Goal: Information Seeking & Learning: Check status

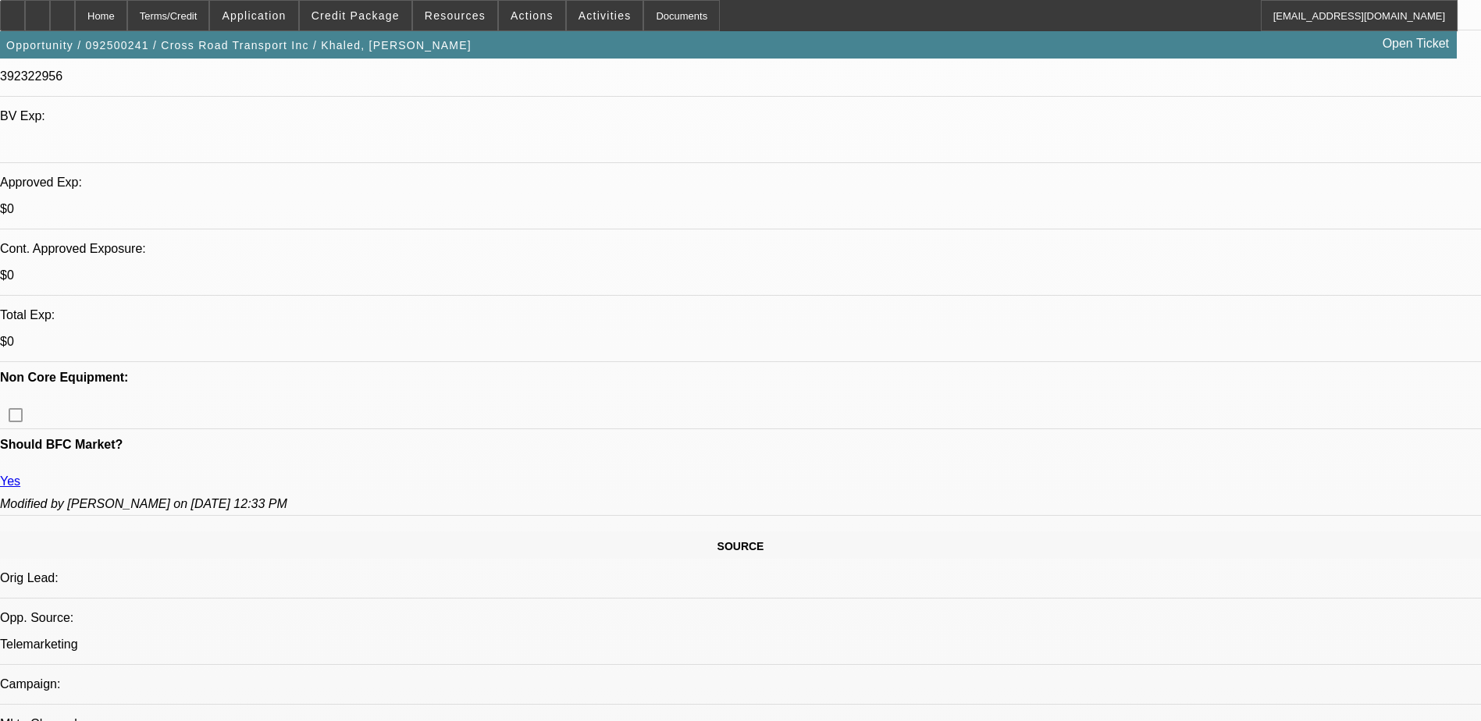
select select "0"
select select "0.1"
select select "0"
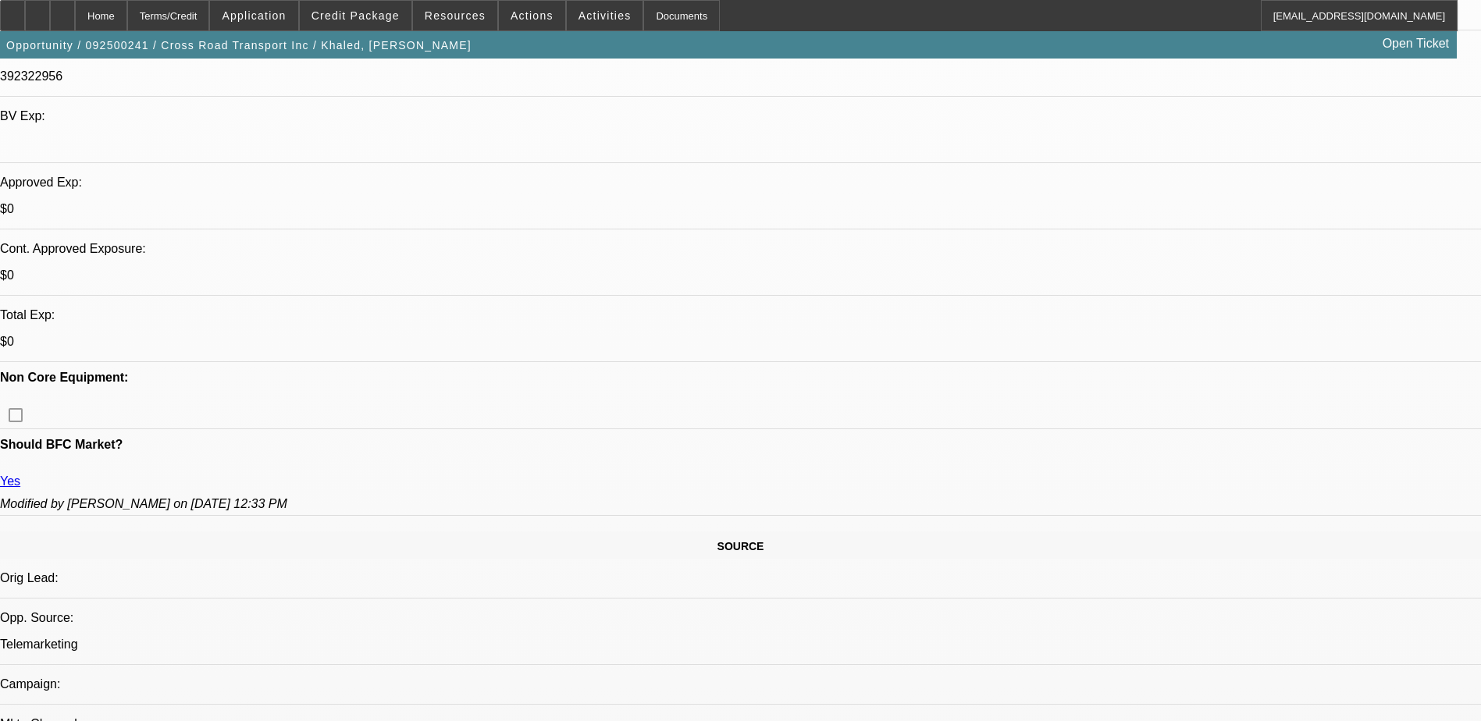
select select "0"
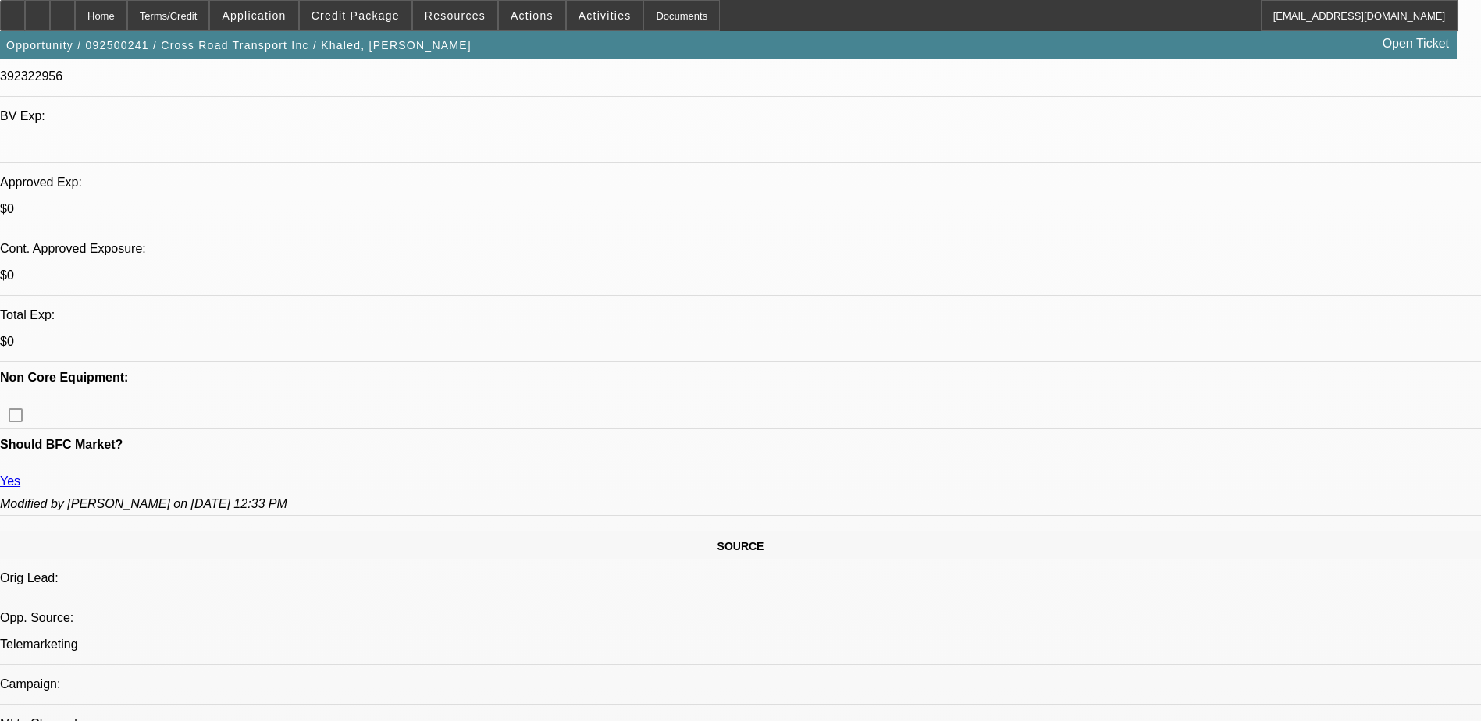
select select "0"
select select "0.1"
select select "1"
select select "4"
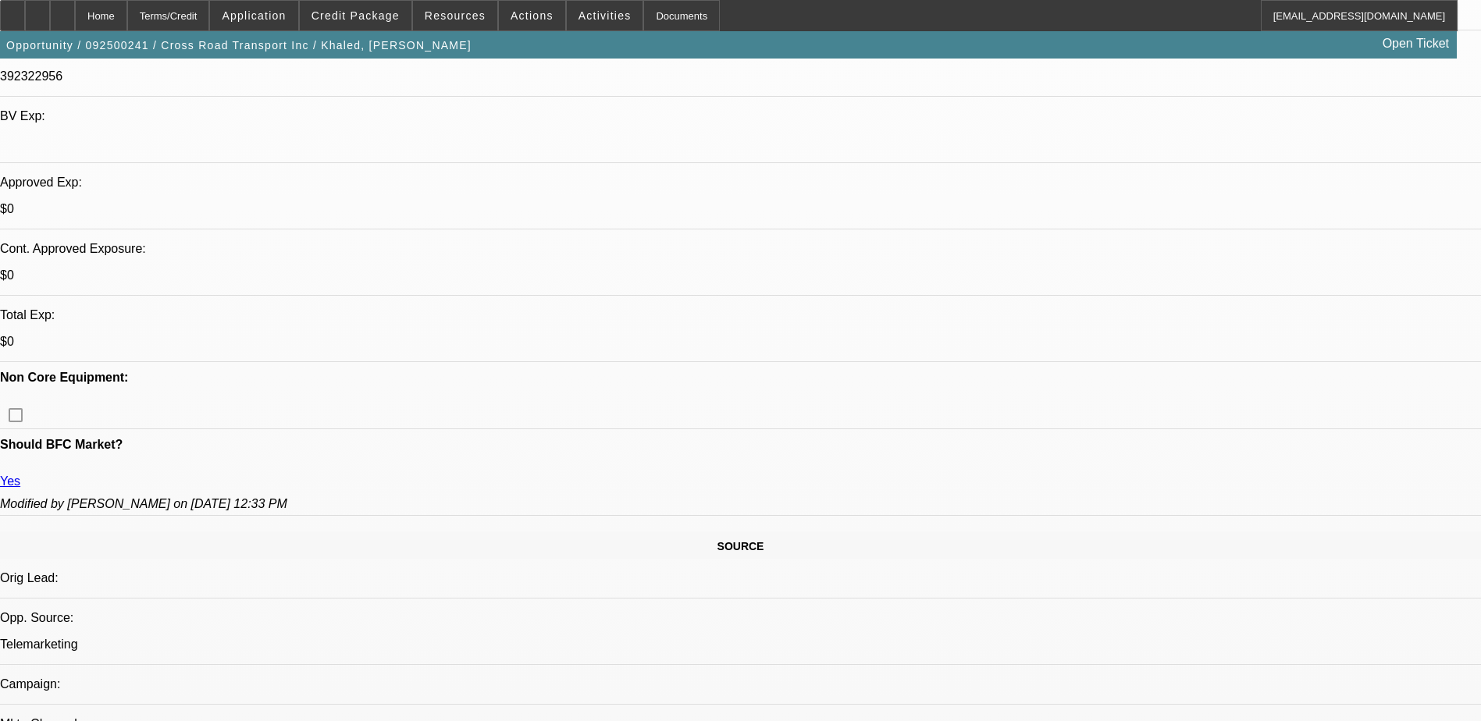
select select "1"
select select "2"
select select "5"
select select "1"
select select "2"
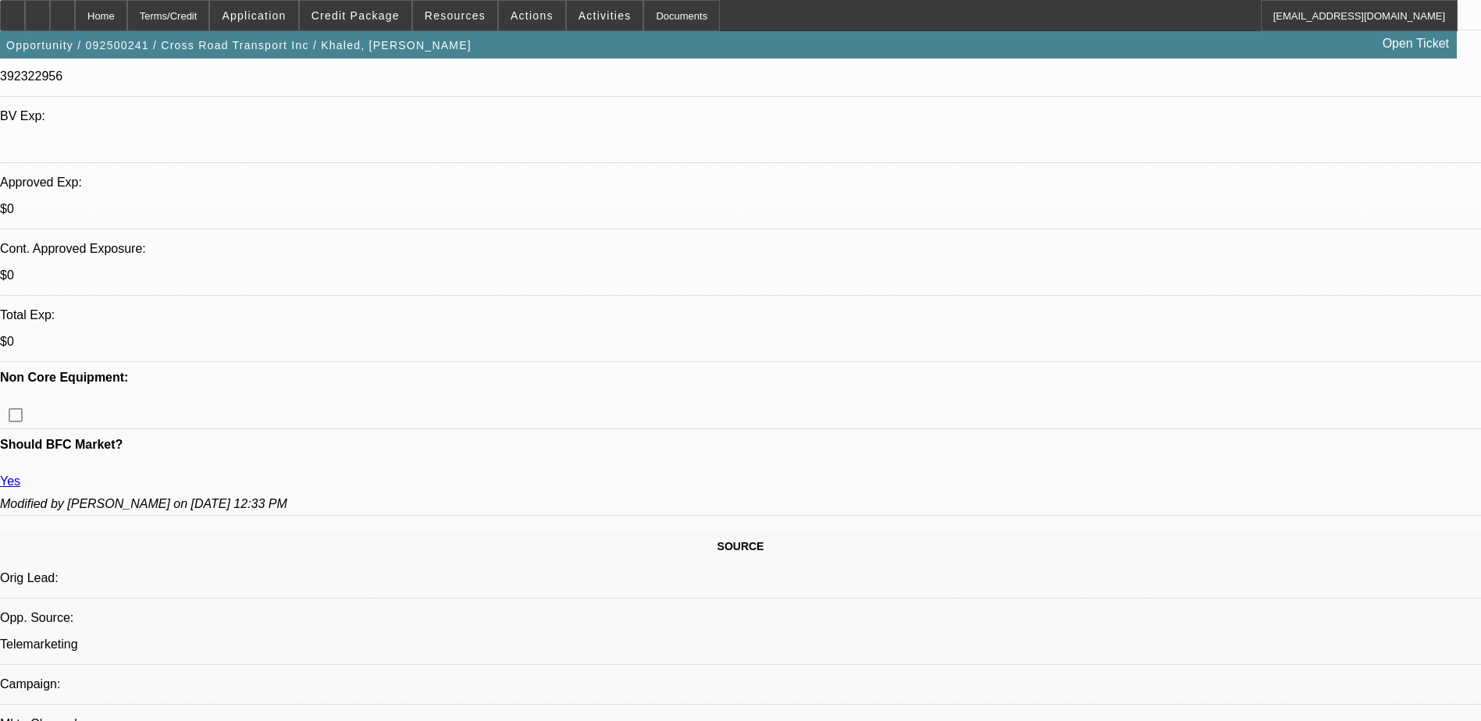
select select "5"
select select "1"
select select "3"
select select "4"
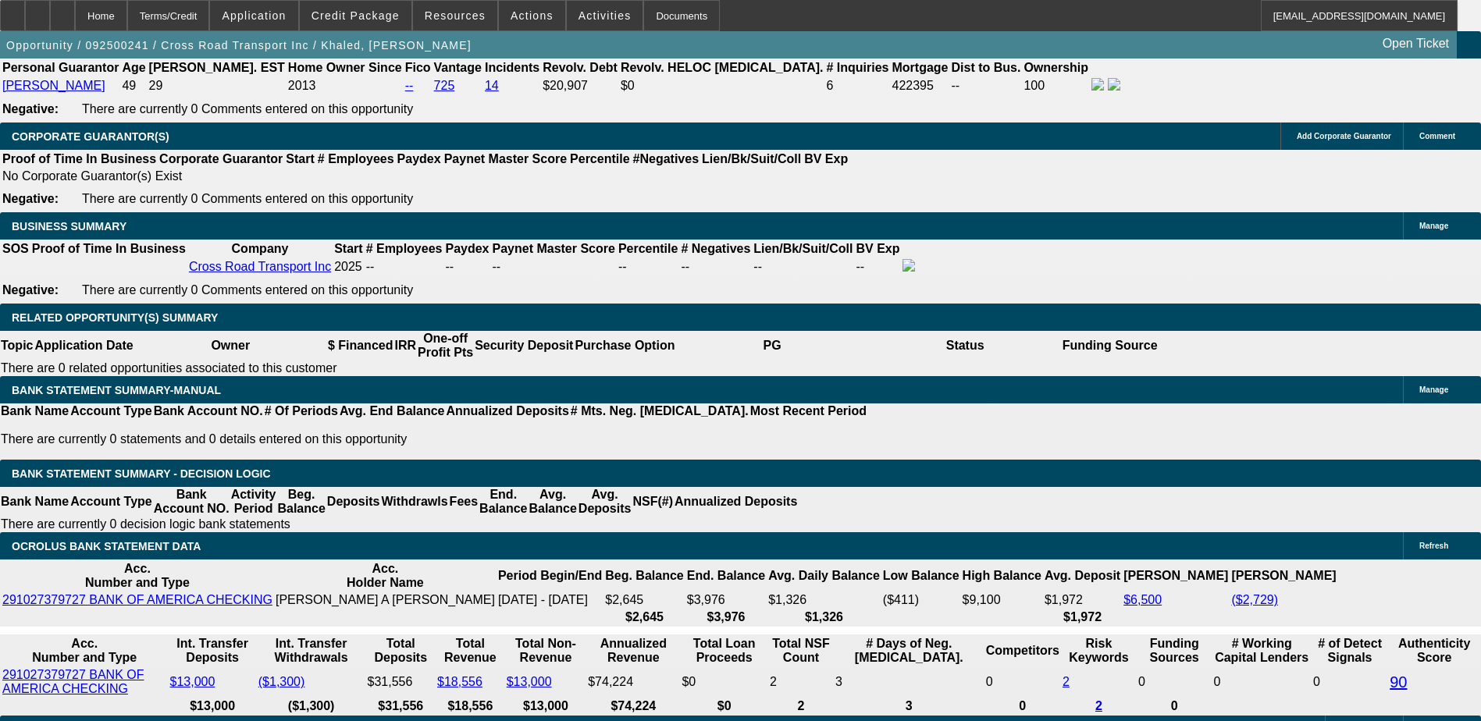
scroll to position [2666, 0]
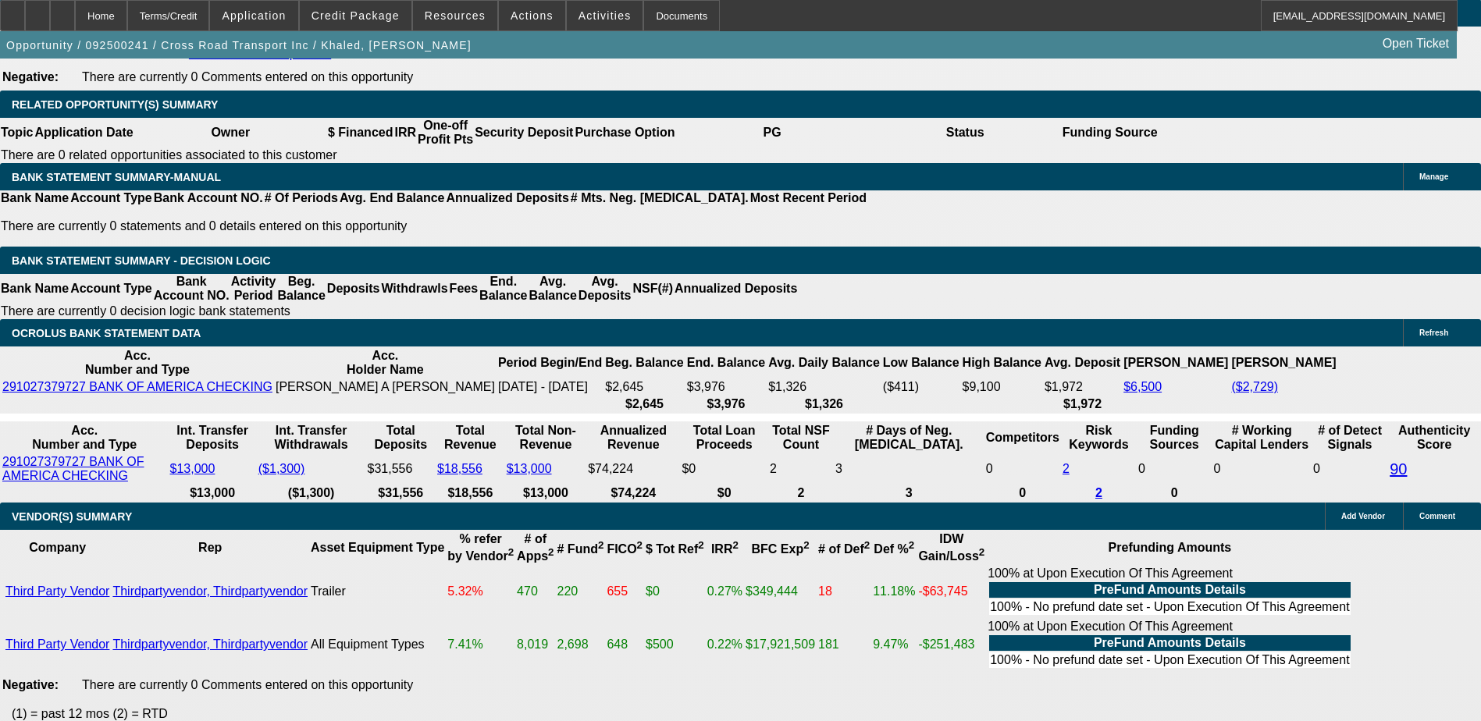
drag, startPoint x: 514, startPoint y: 512, endPoint x: 540, endPoint y: 514, distance: 25.9
drag, startPoint x: 540, startPoint y: 514, endPoint x: 528, endPoint y: 514, distance: 11.7
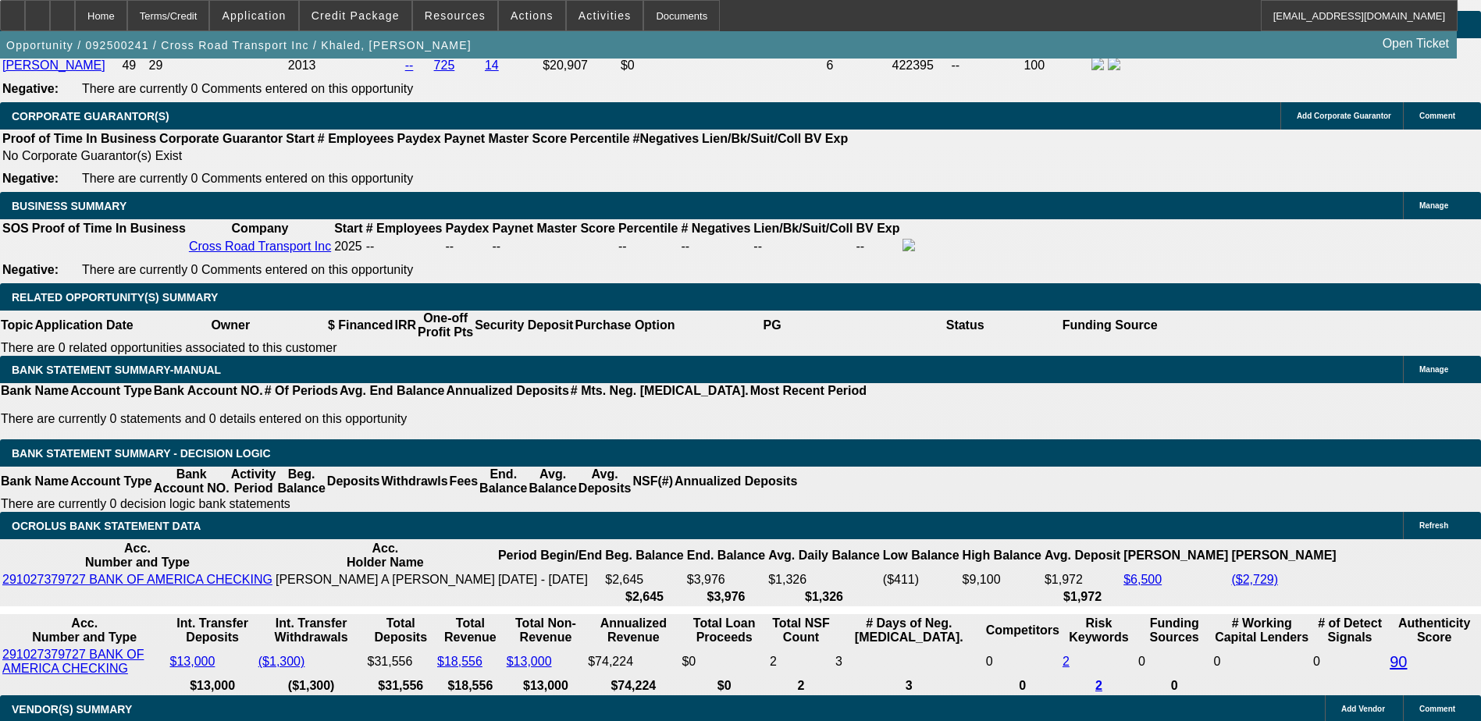
scroll to position [2431, 0]
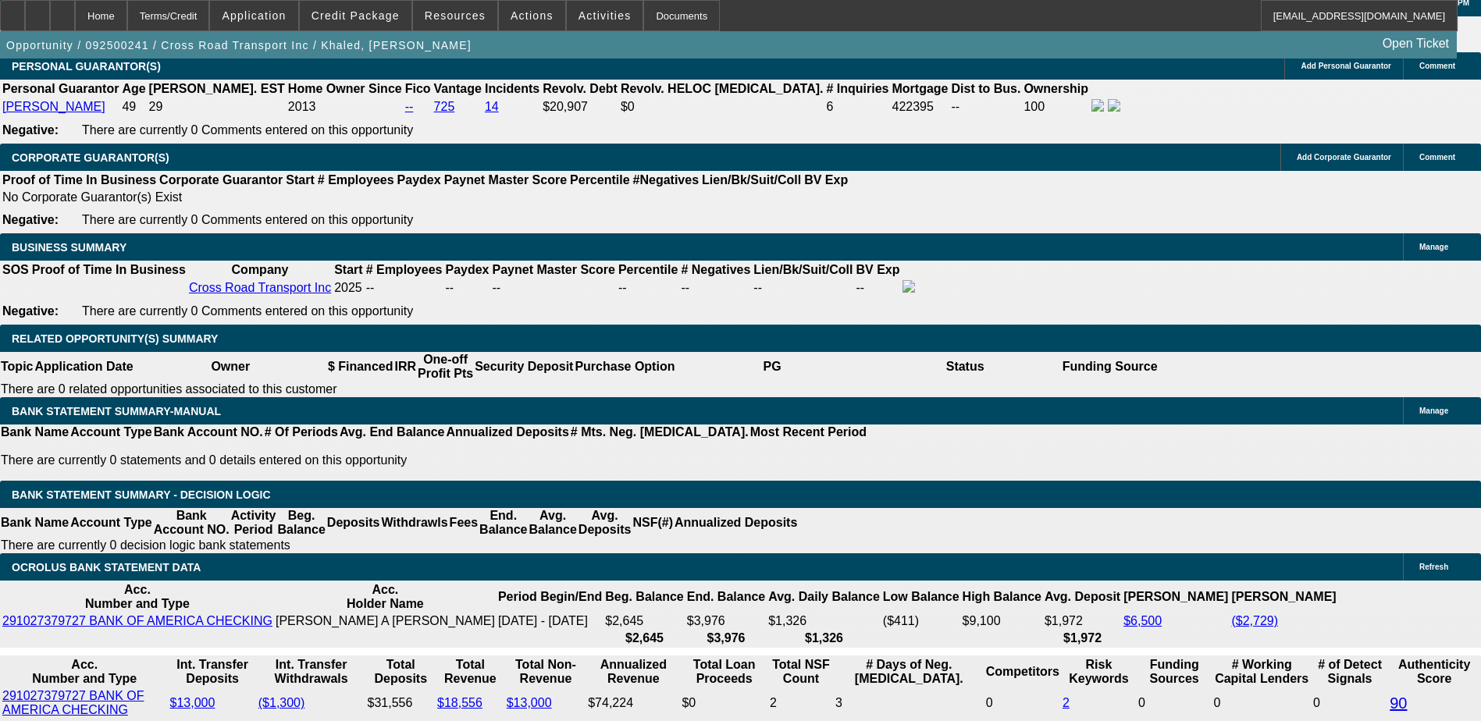
drag, startPoint x: 1051, startPoint y: 534, endPoint x: 1437, endPoint y: 540, distance: 386.4
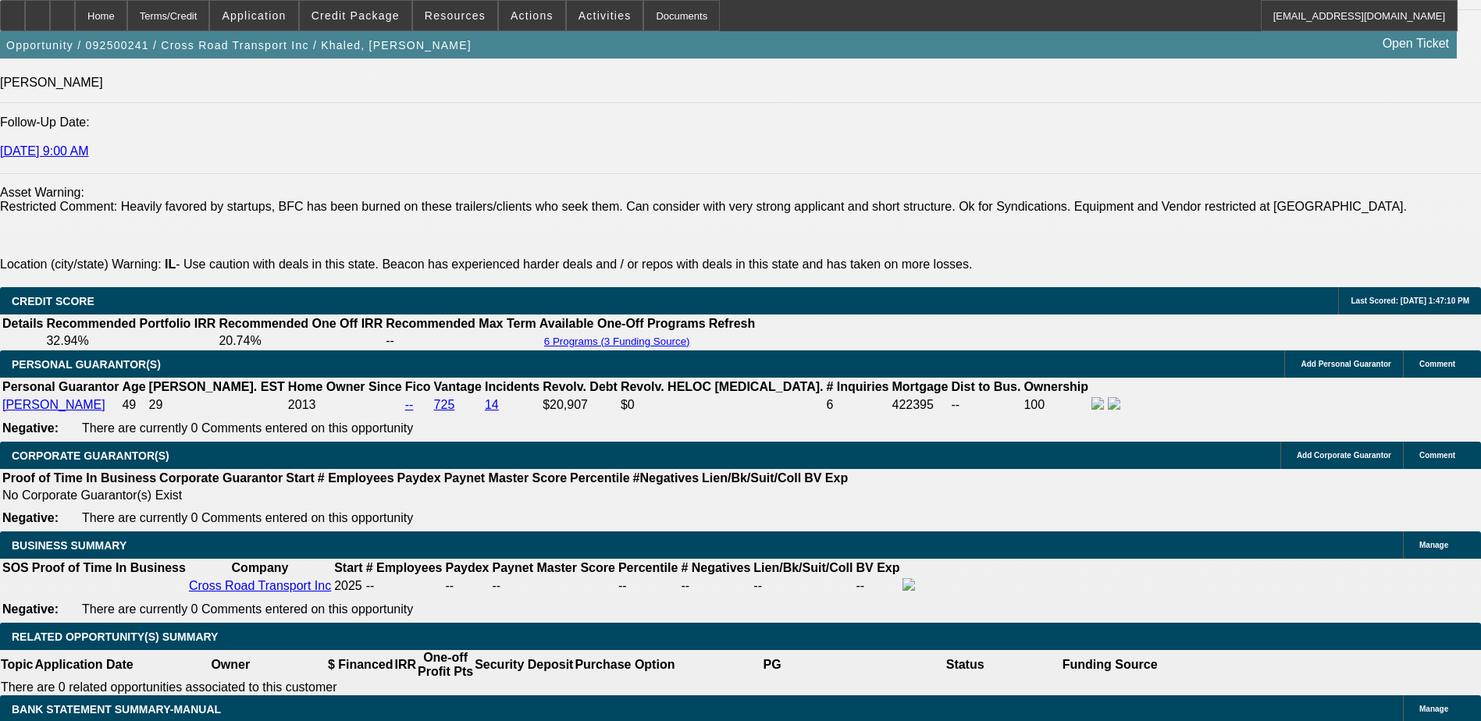
scroll to position [1885, 0]
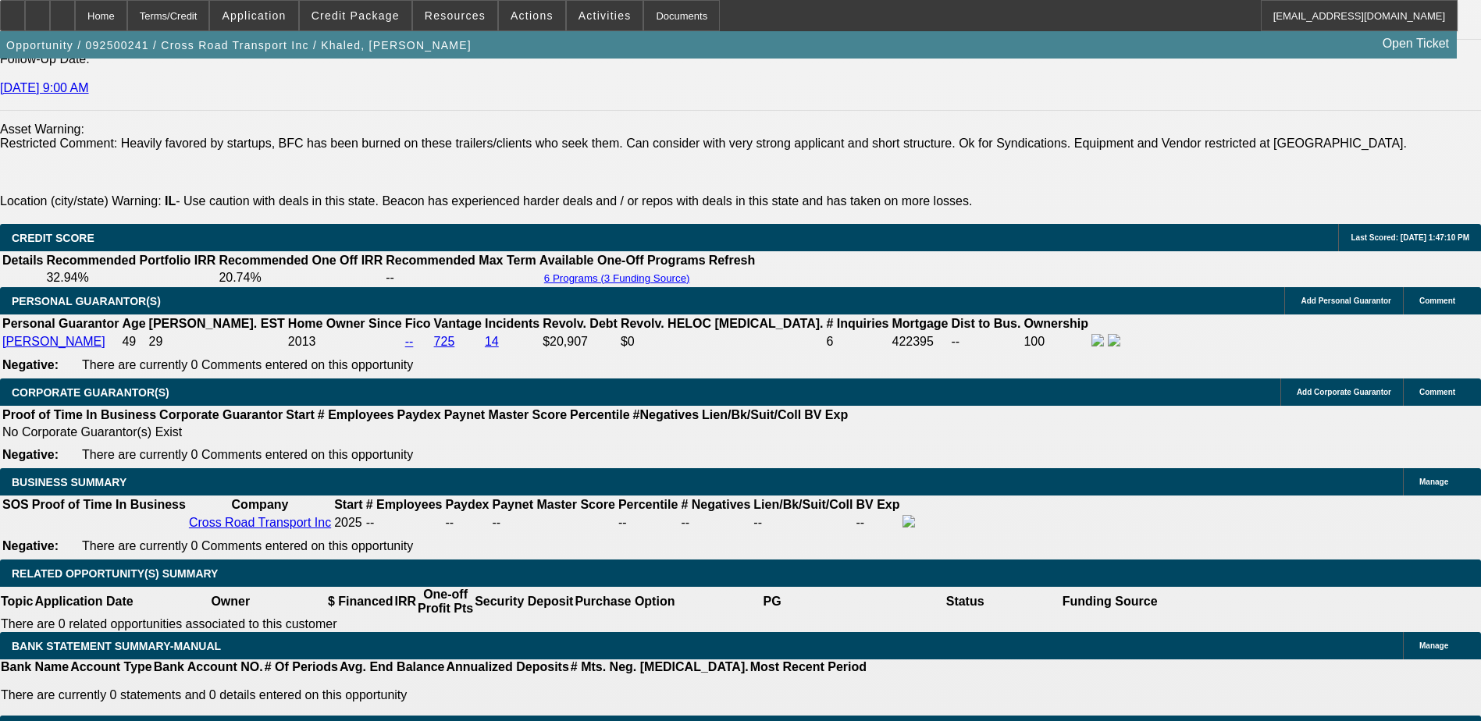
select select "0"
select select "2"
select select "0"
select select "5"
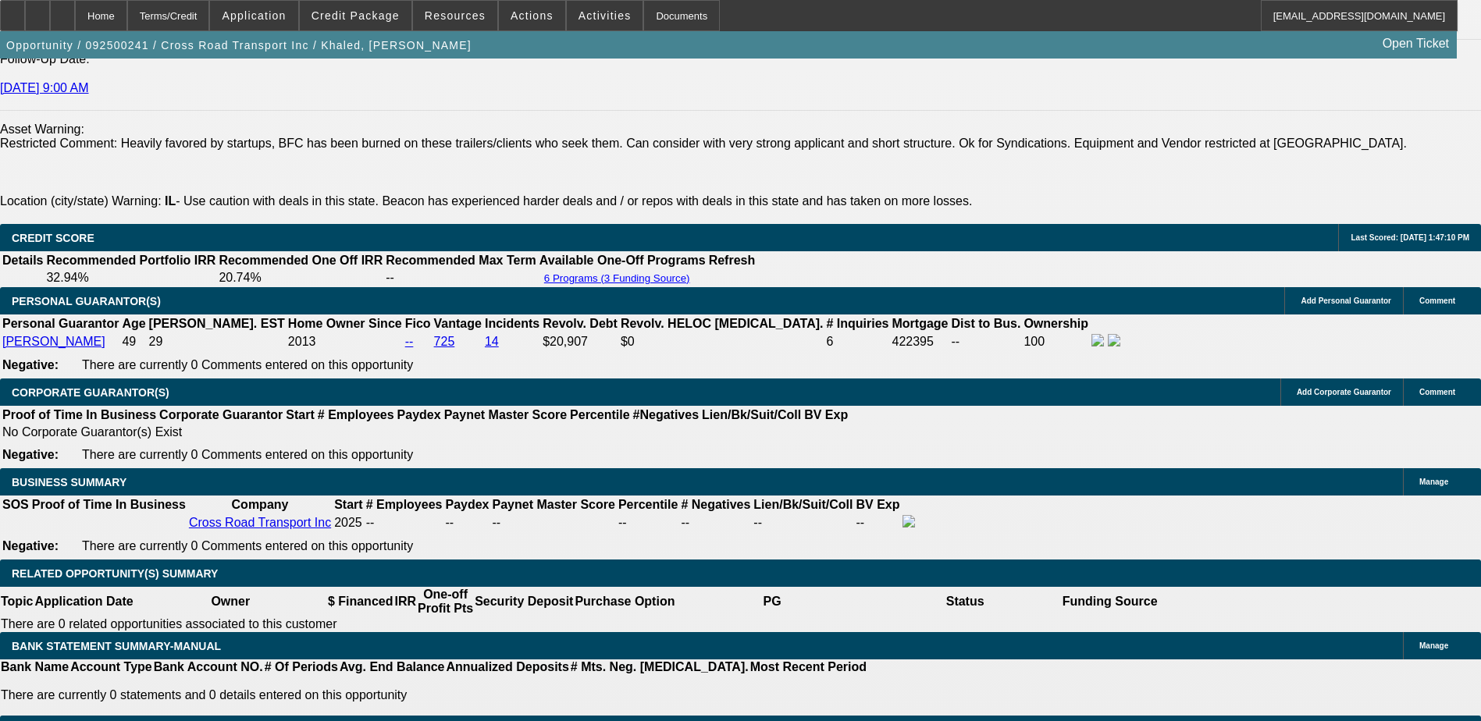
scroll to position [2197, 0]
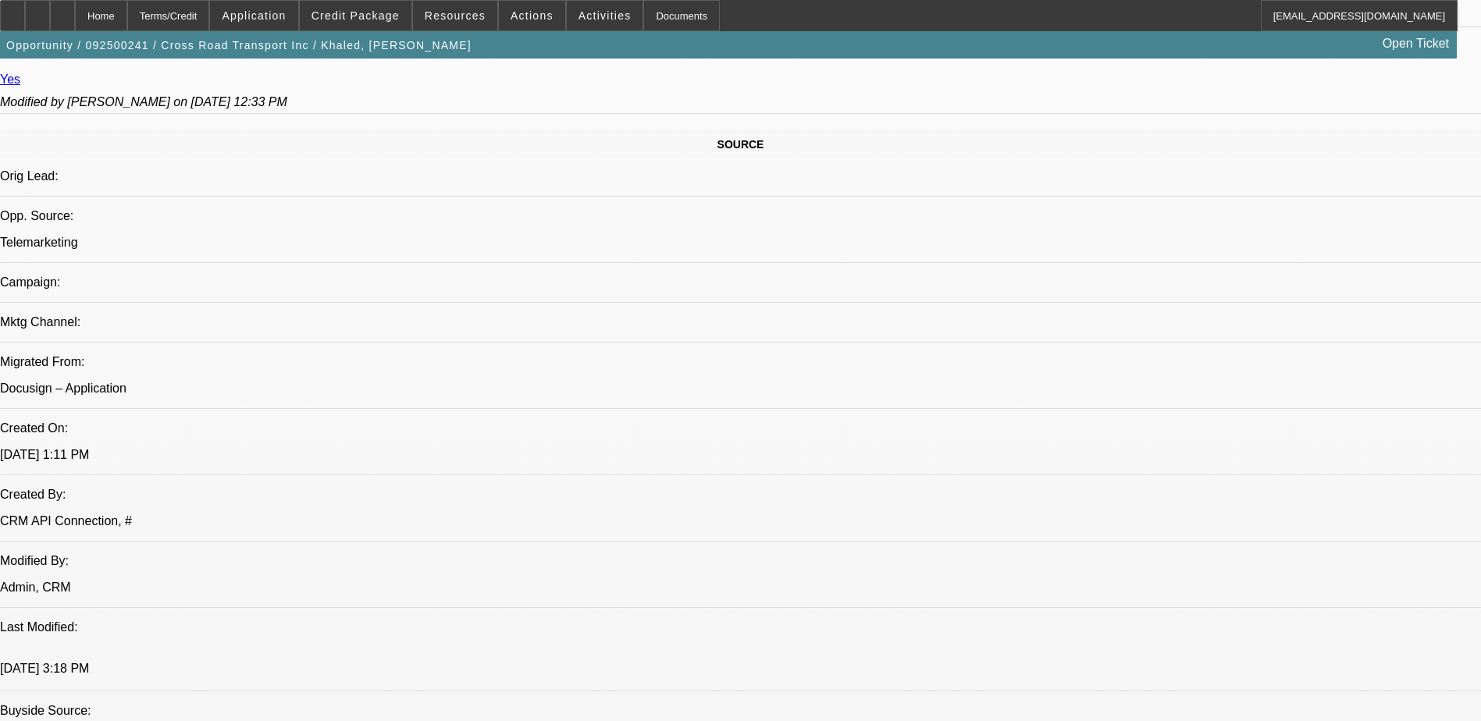
select select "0"
select select "0.1"
select select "4"
select select "0"
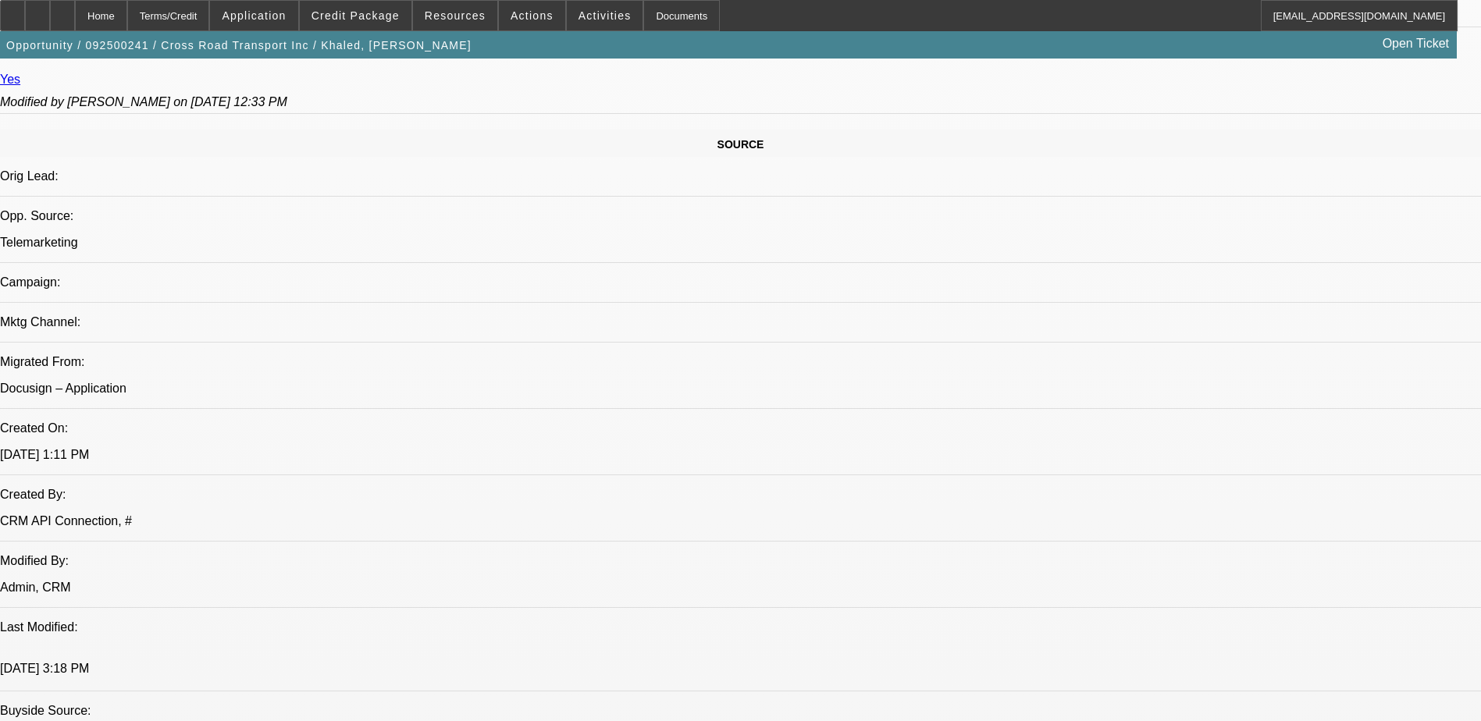
select select "0"
select select "2"
select select "0"
select select "5"
select select "0"
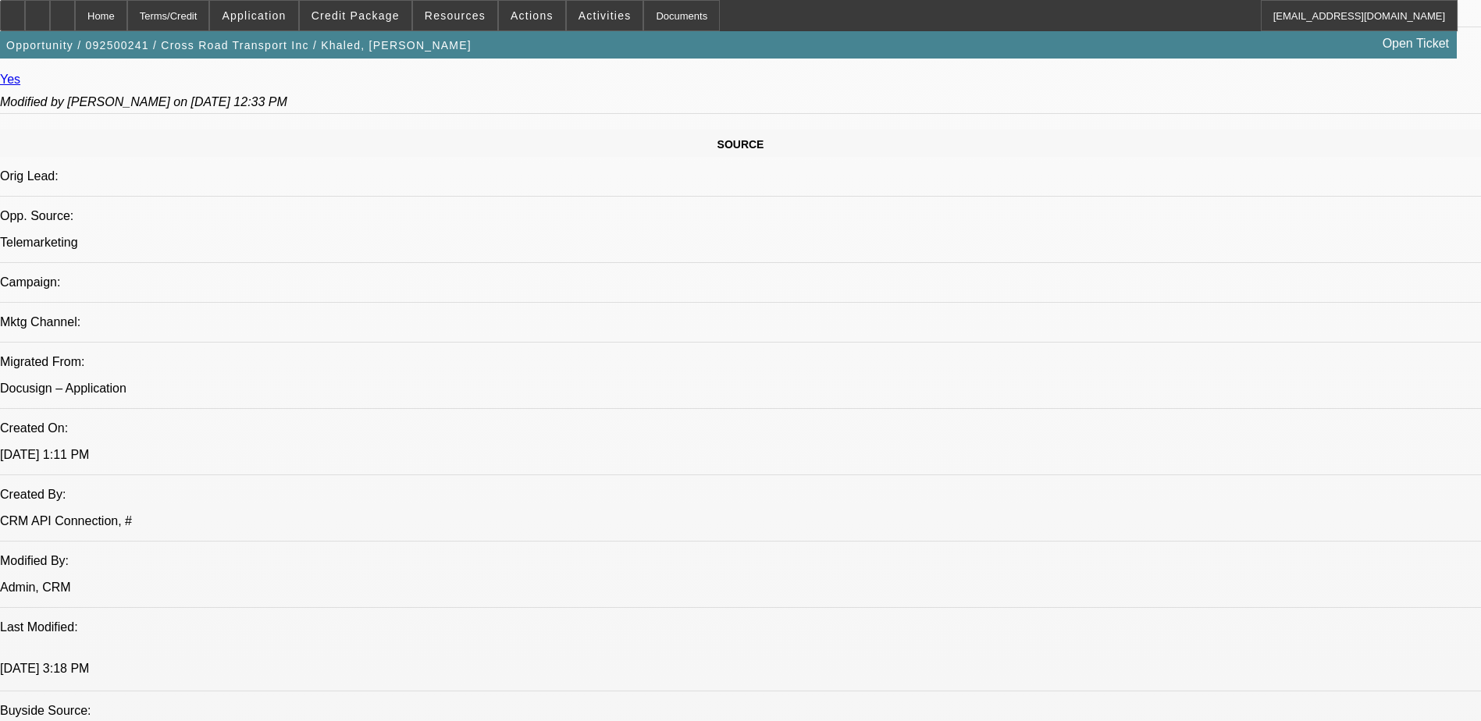
select select "0"
select select "2"
select select "0"
select select "5"
select select "0"
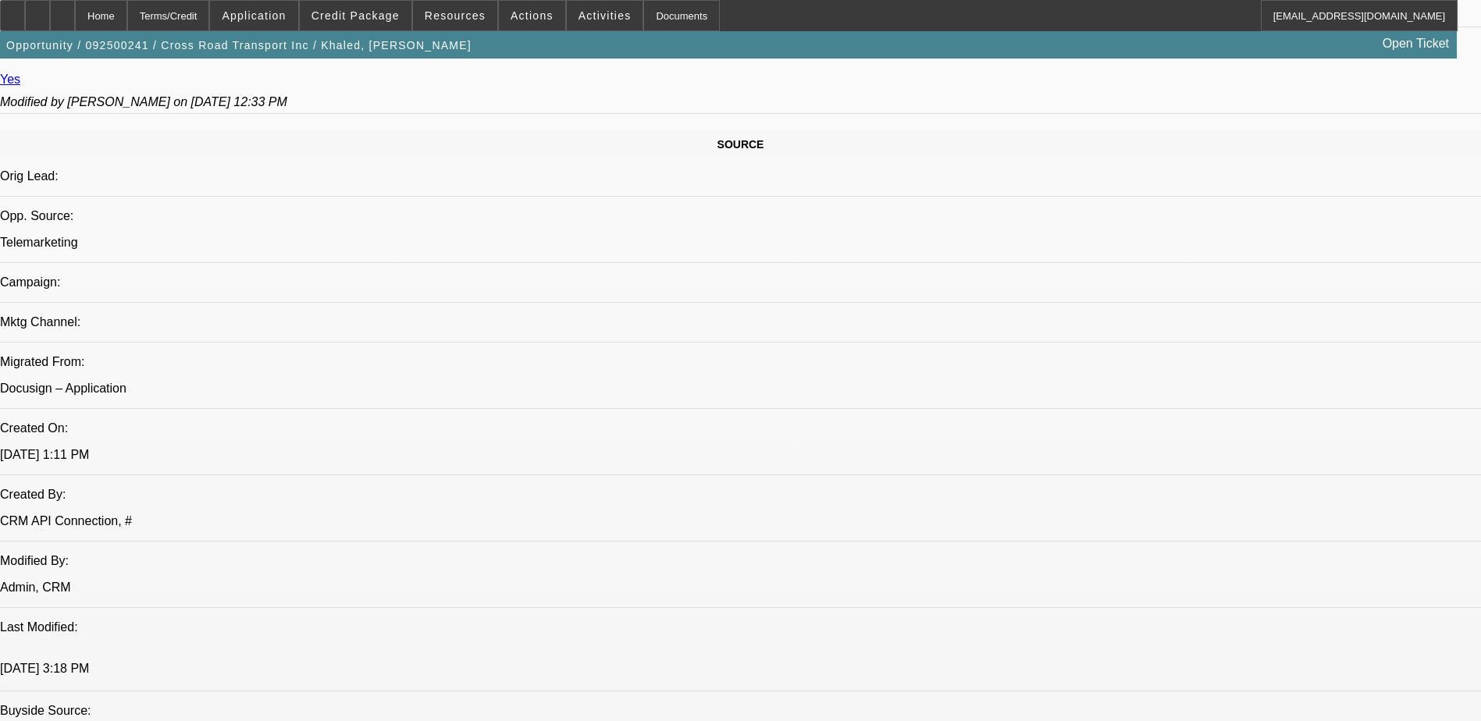
select select "0"
select select "3"
select select "0.1"
select select "4"
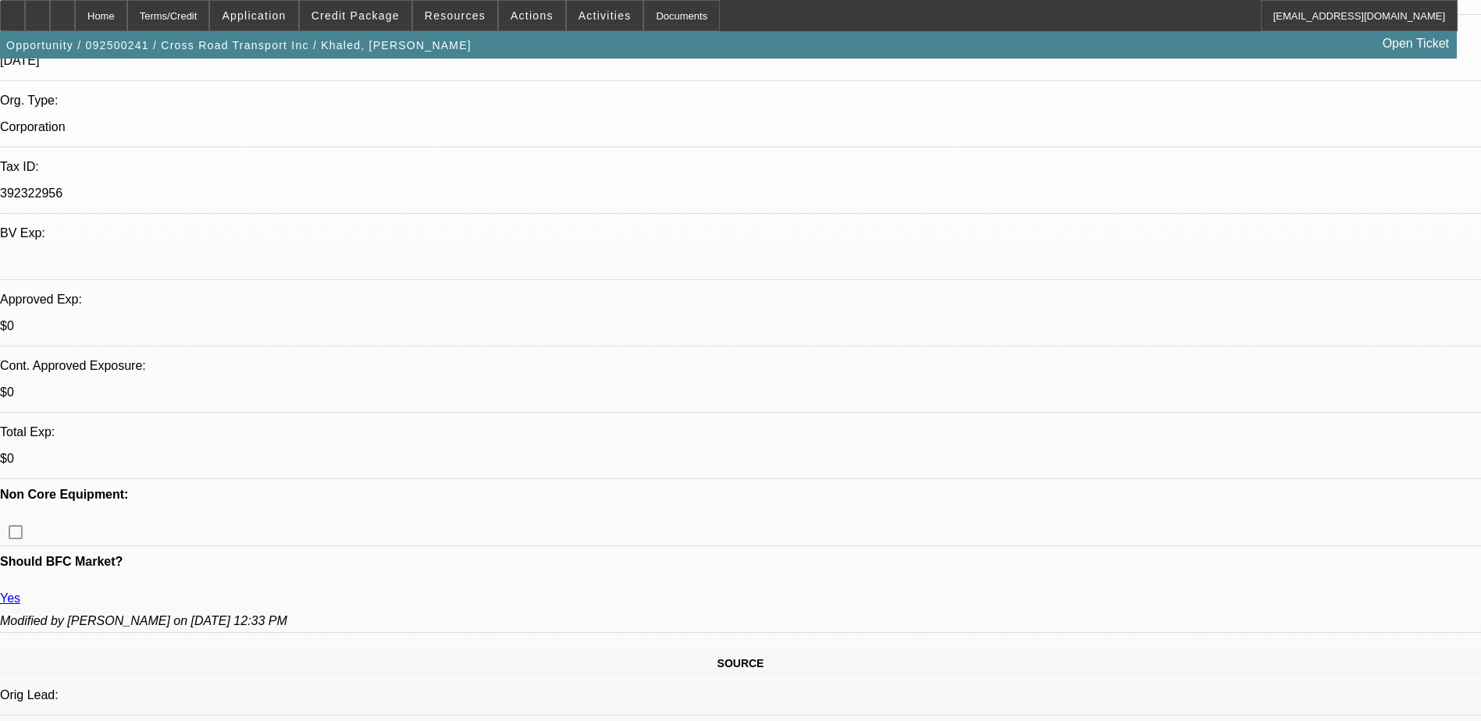
scroll to position [324, 0]
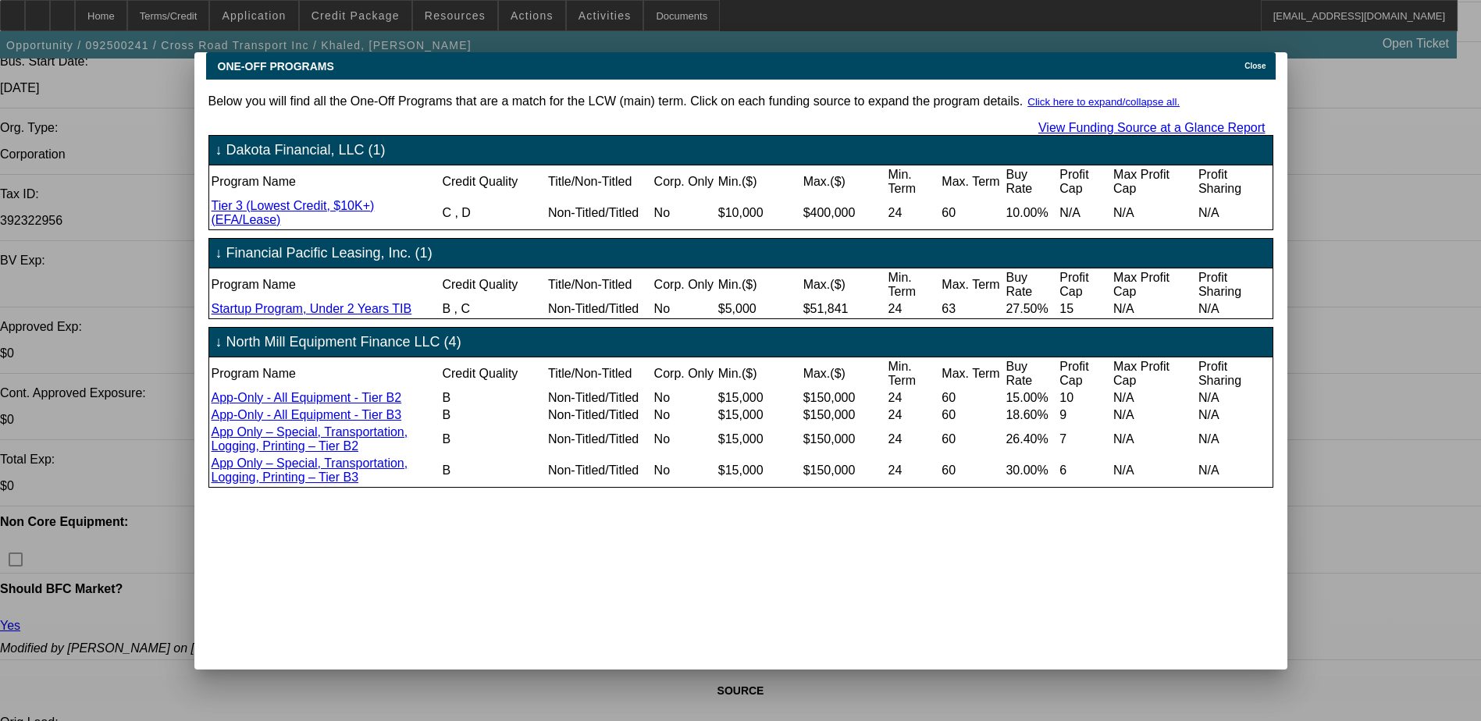
scroll to position [0, 0]
click at [380, 439] on link "App Only – Special, Transportation, Logging, Printing – Tier B2" at bounding box center [310, 438] width 197 height 27
click at [1263, 62] on span "Close" at bounding box center [1254, 66] width 21 height 9
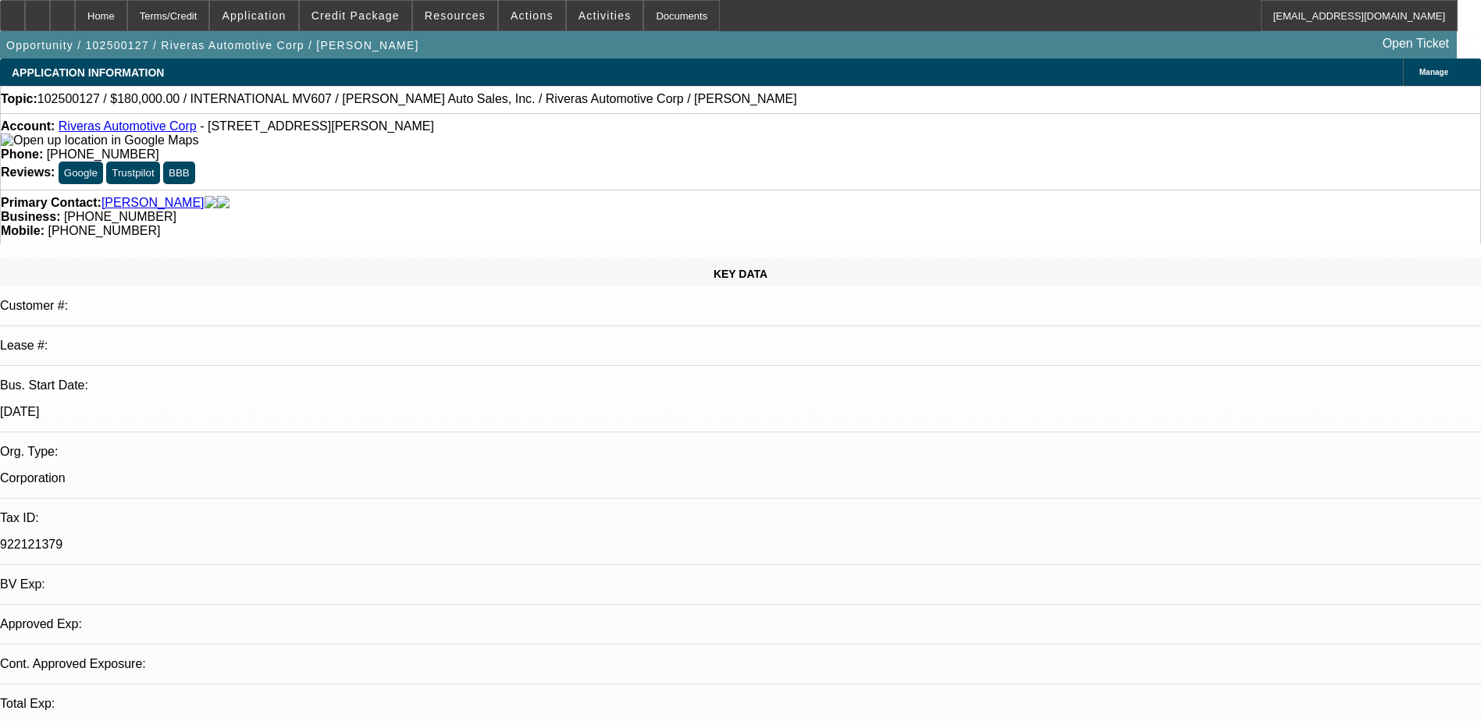
select select "0"
select select "6"
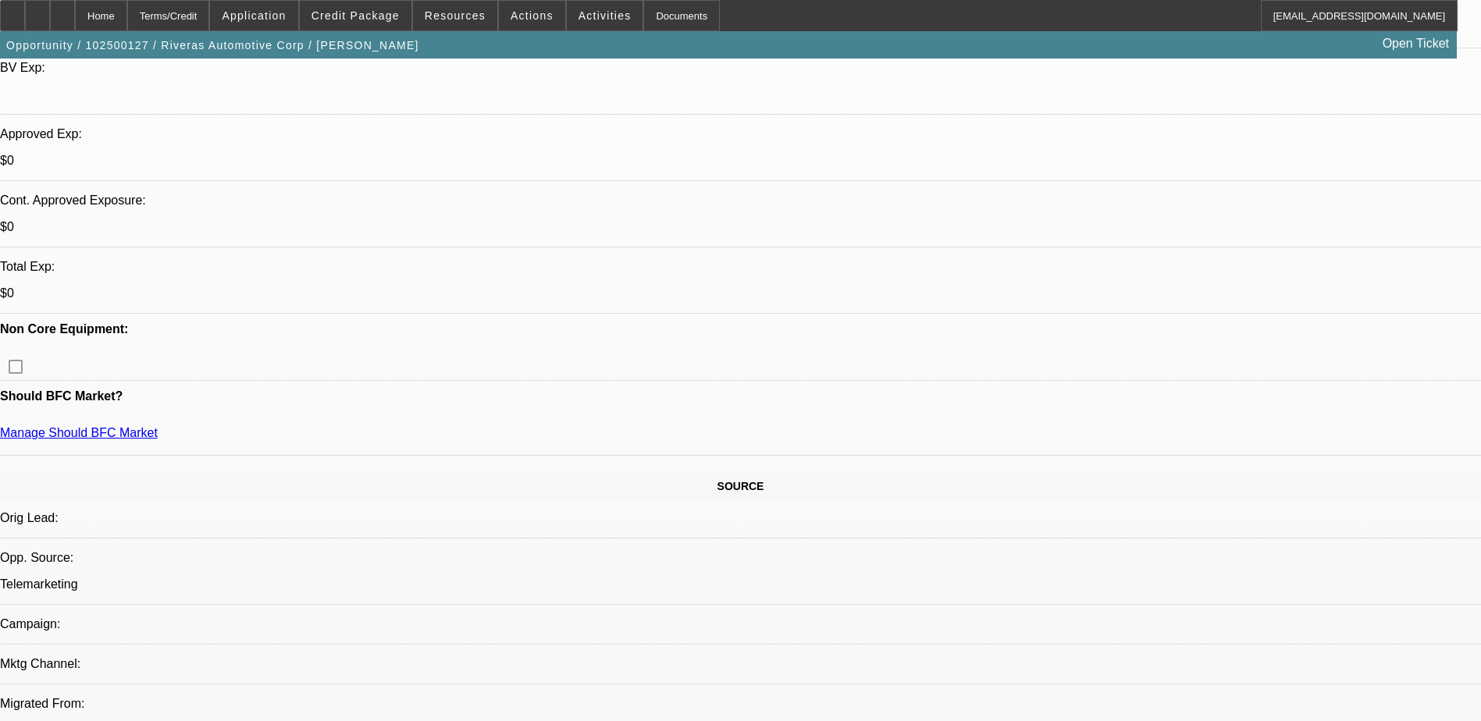
scroll to position [234, 0]
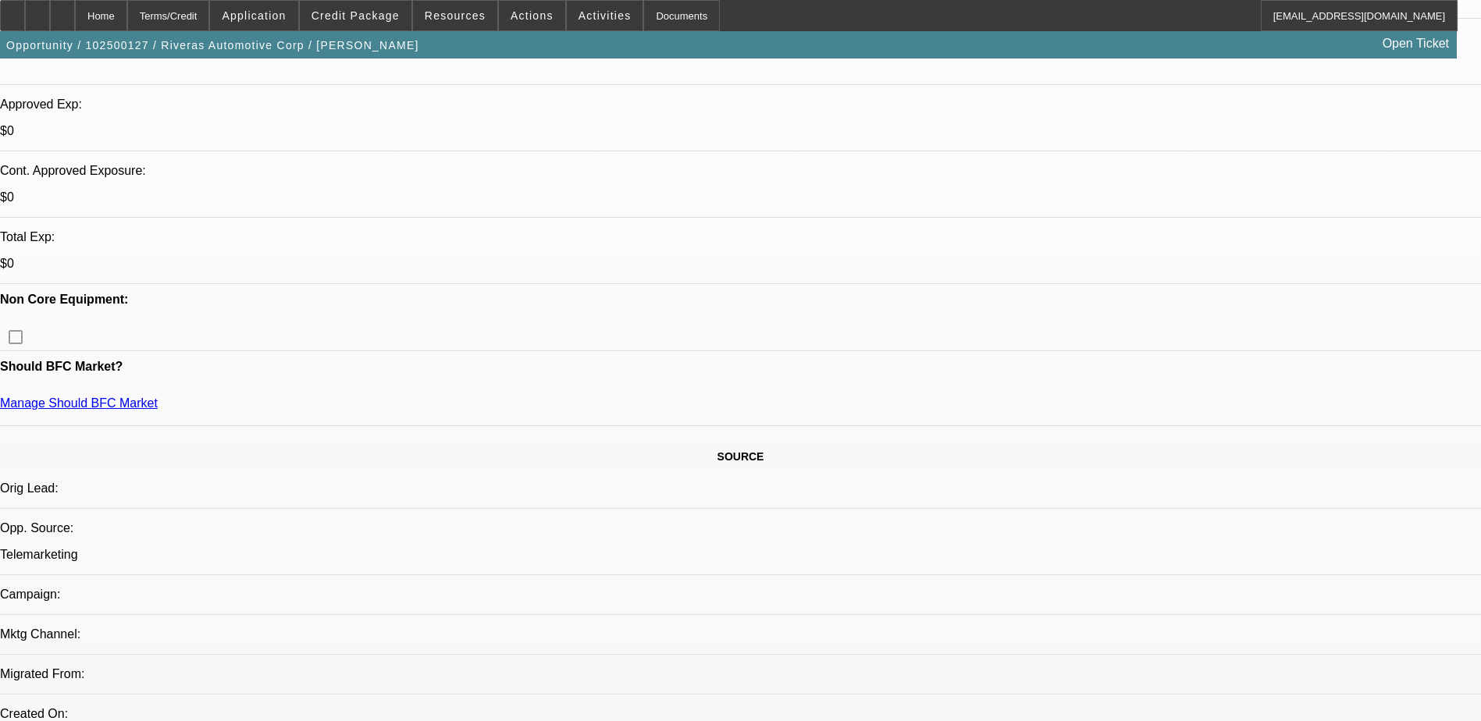
scroll to position [468, 0]
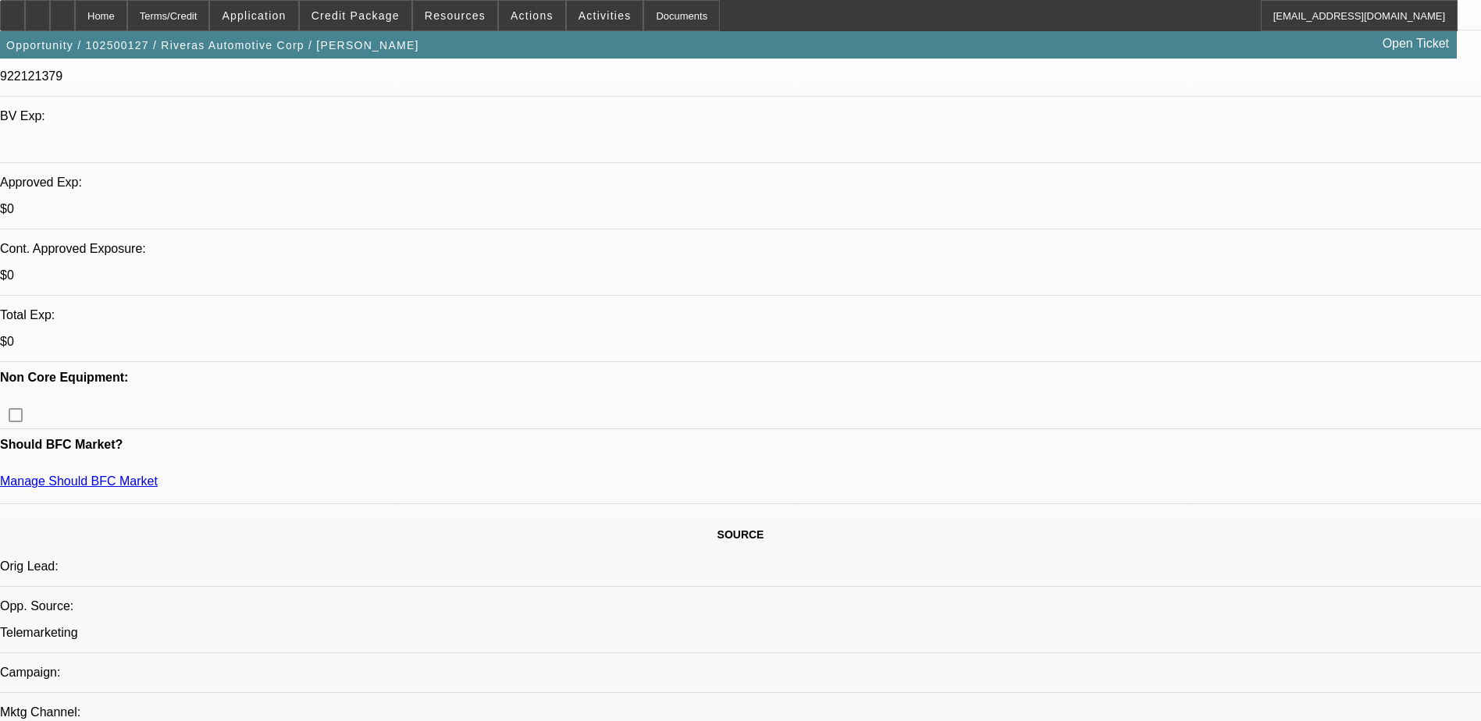
drag, startPoint x: 261, startPoint y: 408, endPoint x: 692, endPoint y: 424, distance: 431.1
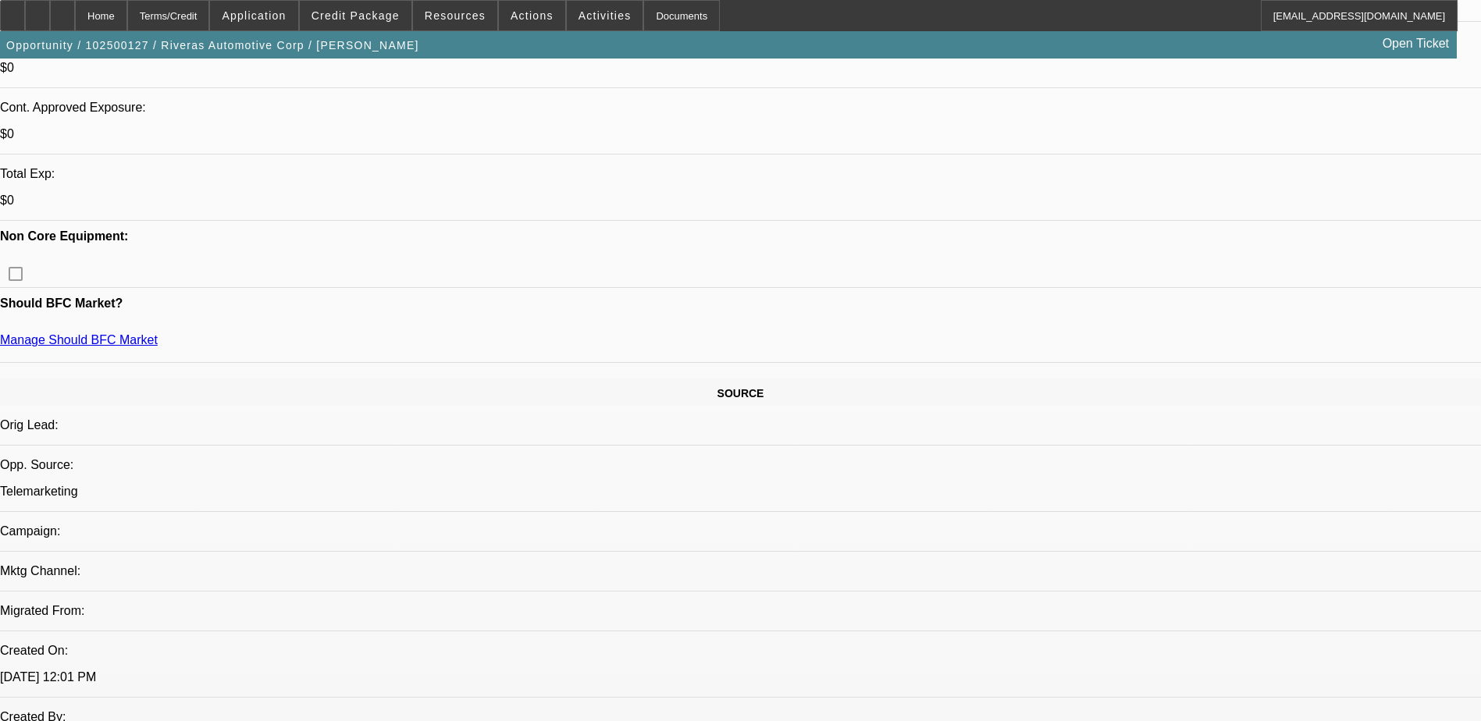
scroll to position [624, 0]
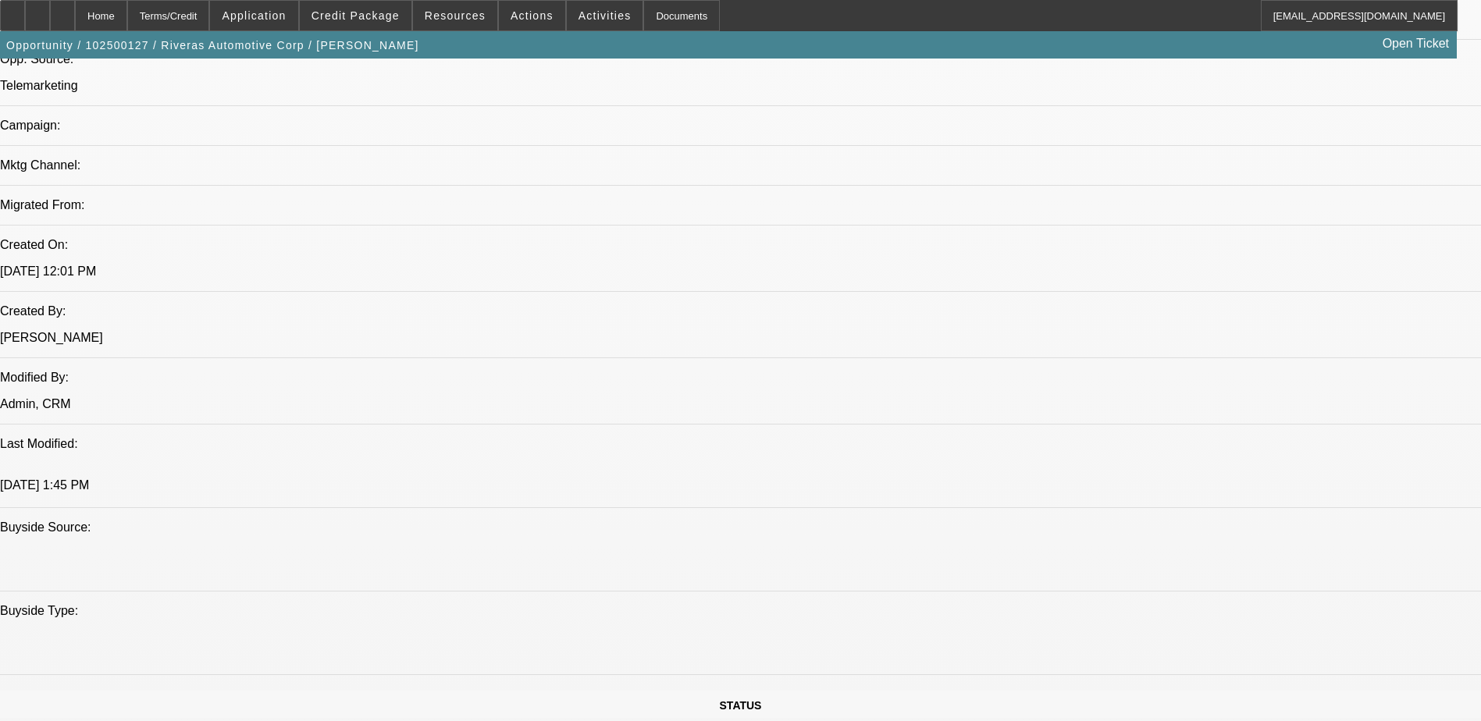
scroll to position [1015, 0]
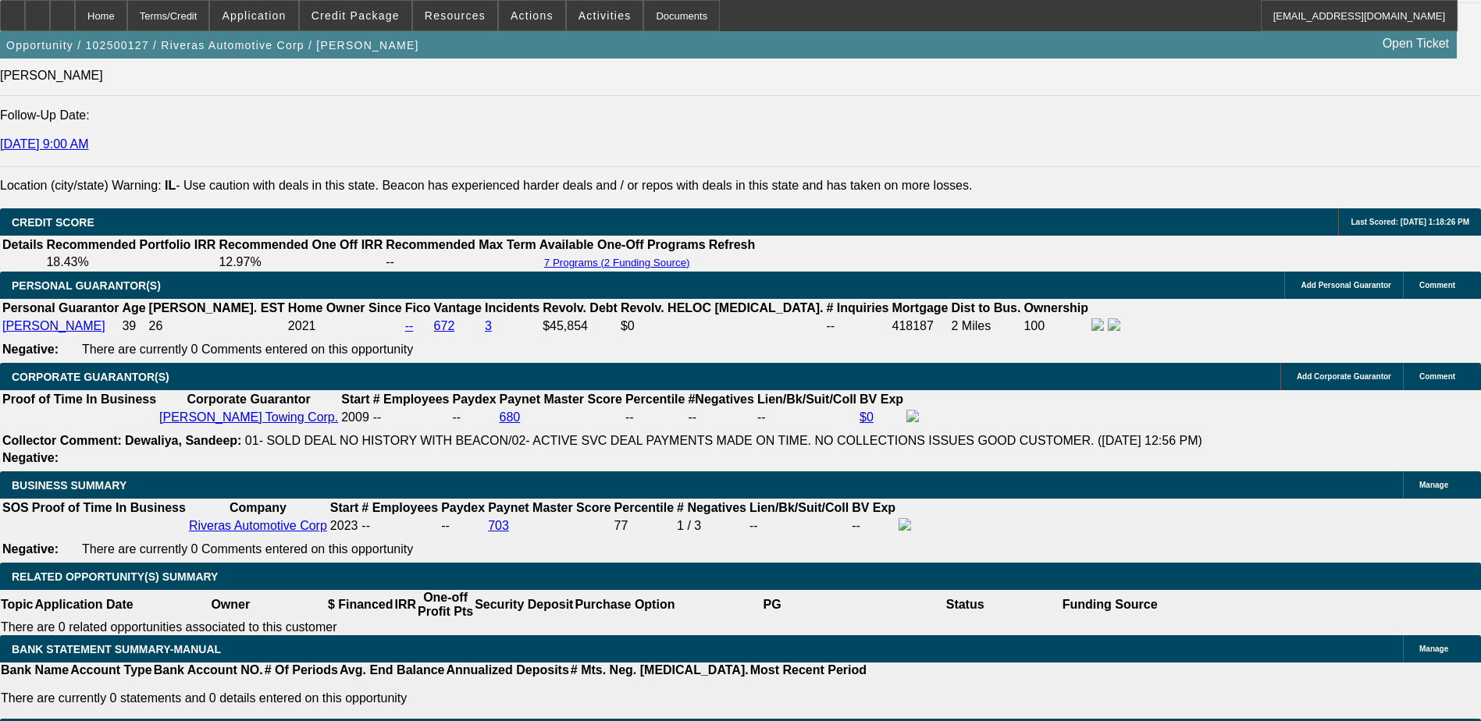
scroll to position [1873, 0]
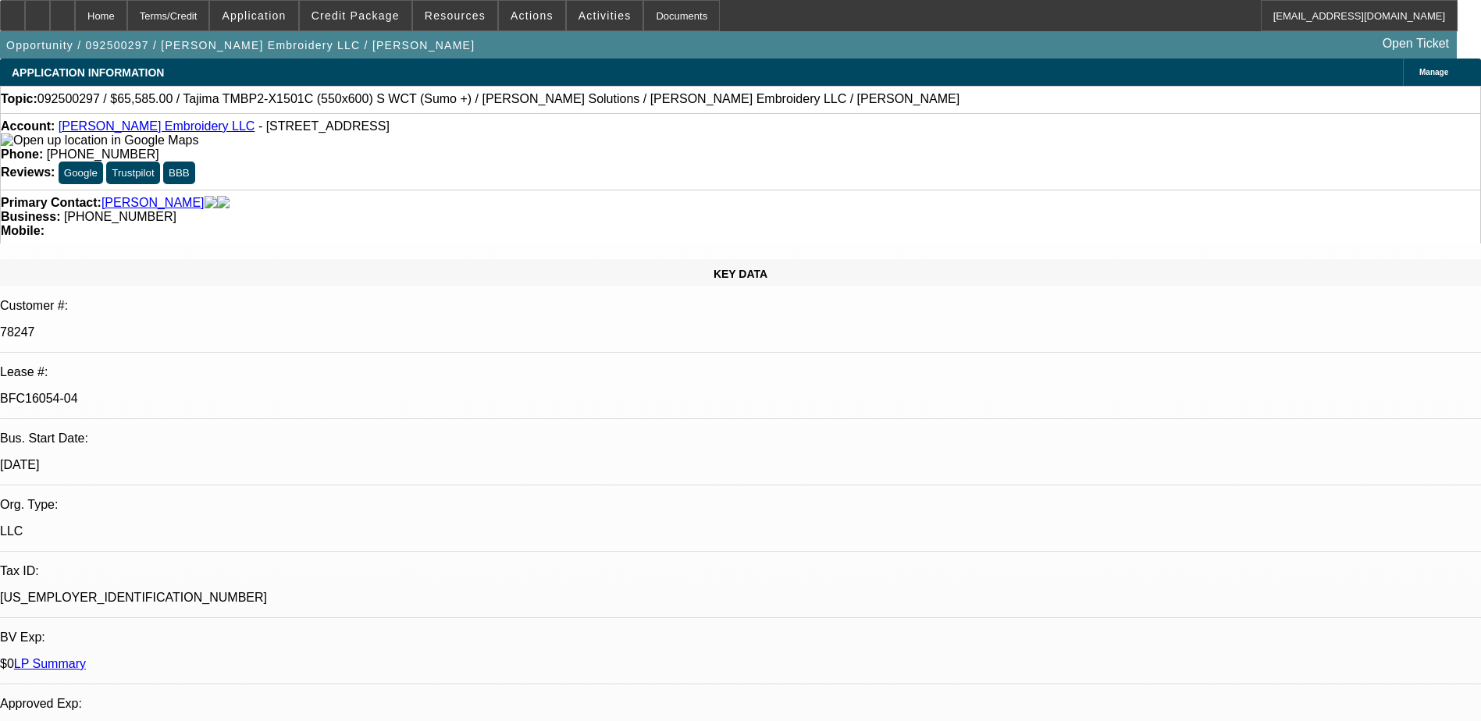
select select "0"
select select "2"
select select "0"
select select "2"
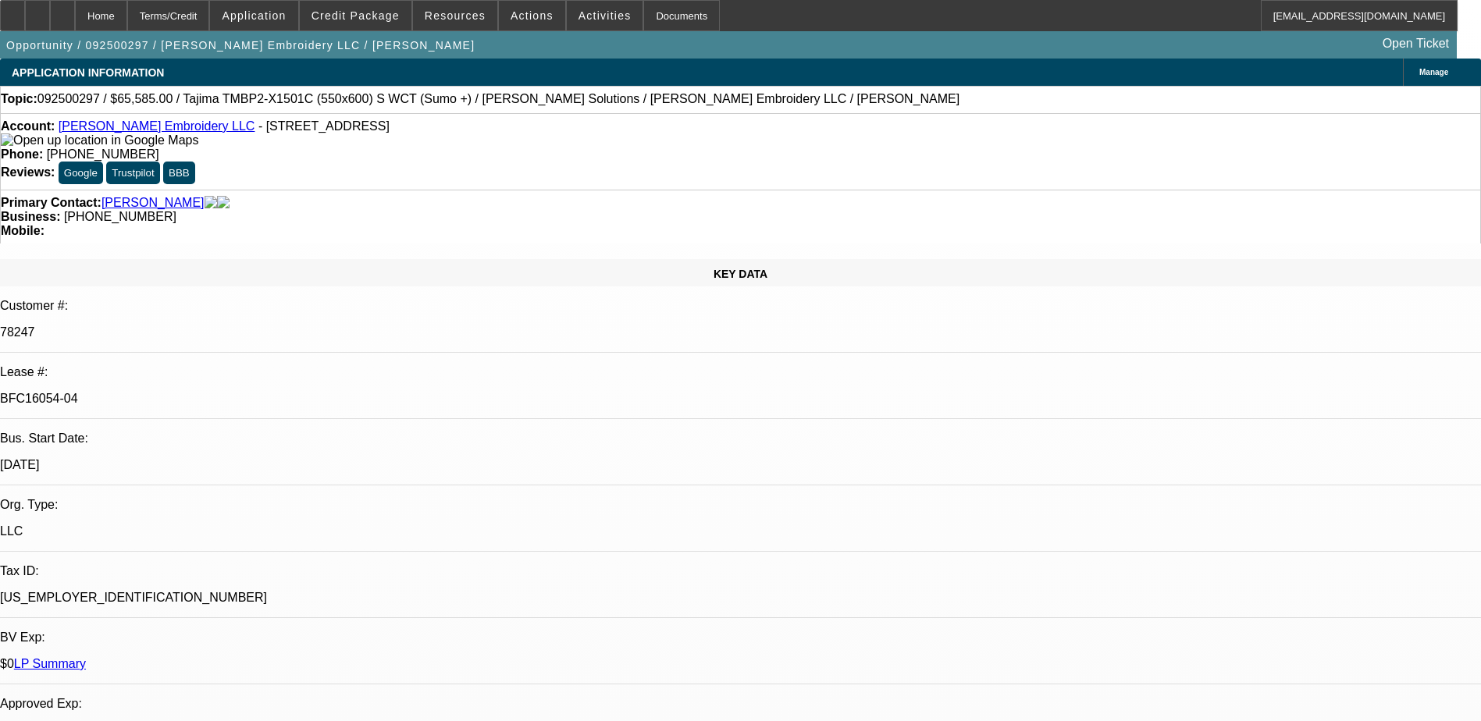
select select "0"
select select "2"
select select "0"
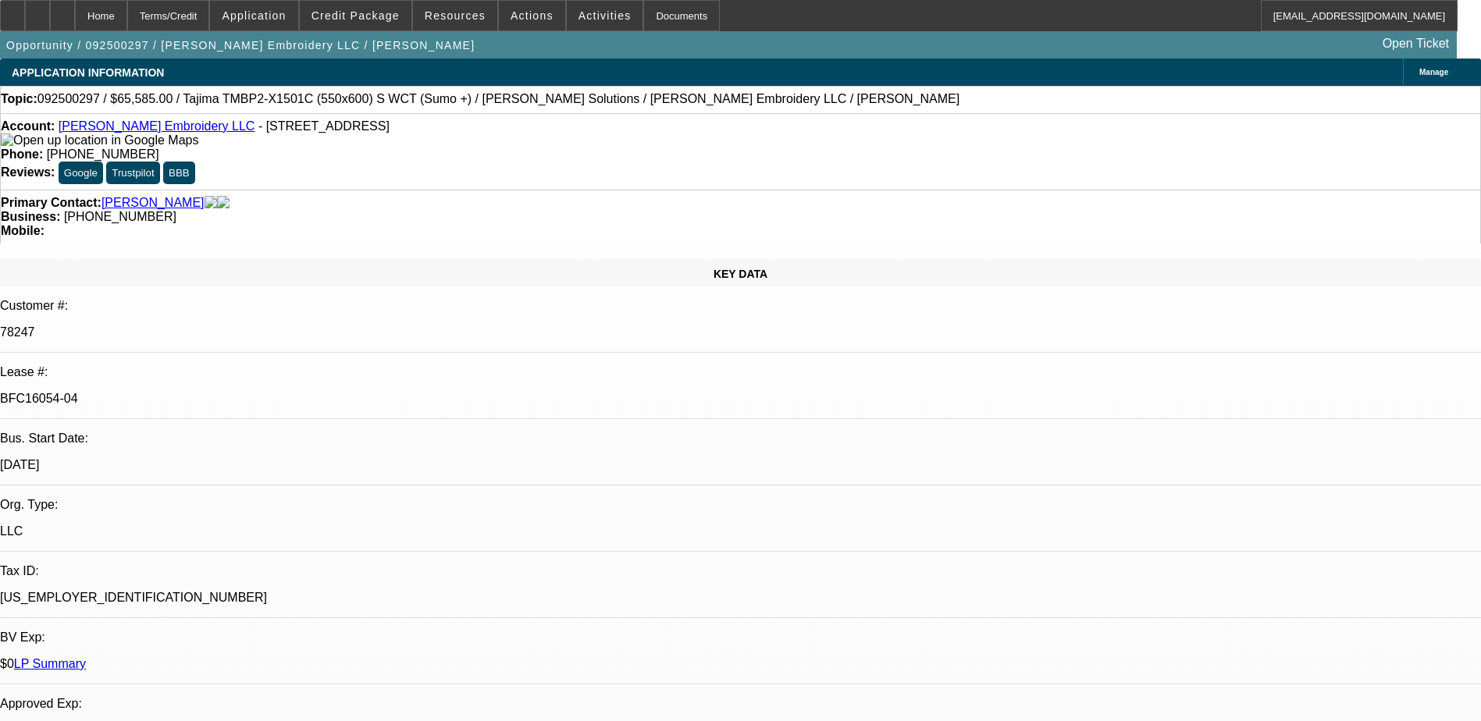
select select "2"
select select "0"
select select "1"
select select "2"
select select "6"
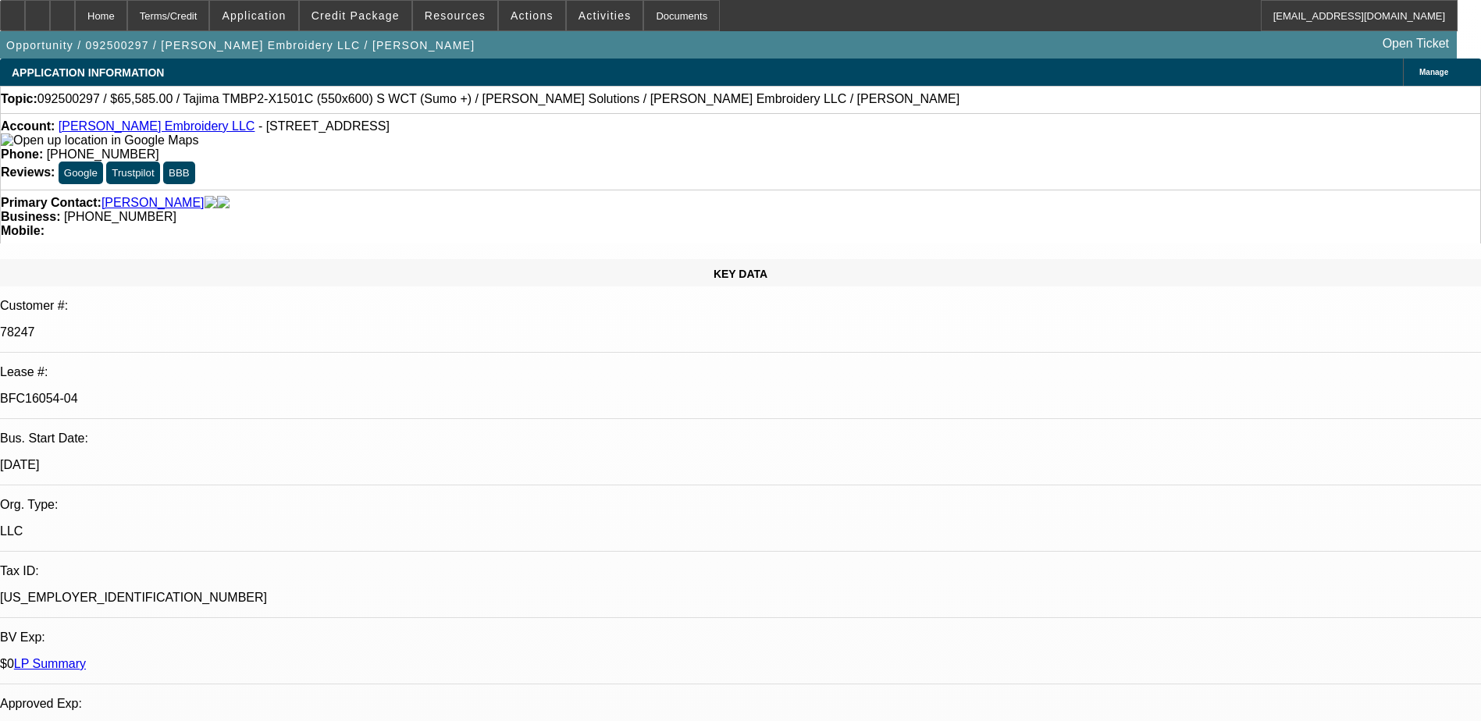
select select "1"
select select "2"
select select "6"
select select "1"
select select "2"
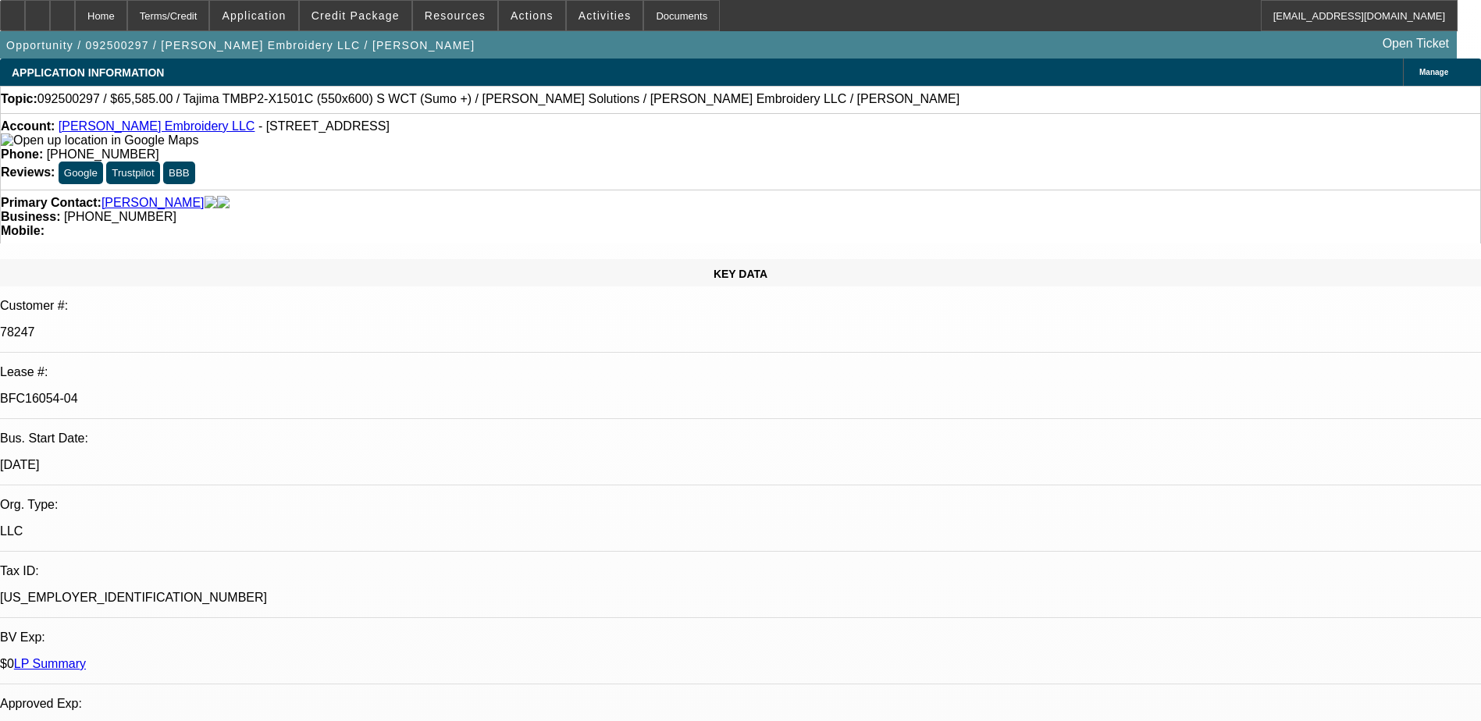
select select "6"
select select "1"
select select "2"
select select "6"
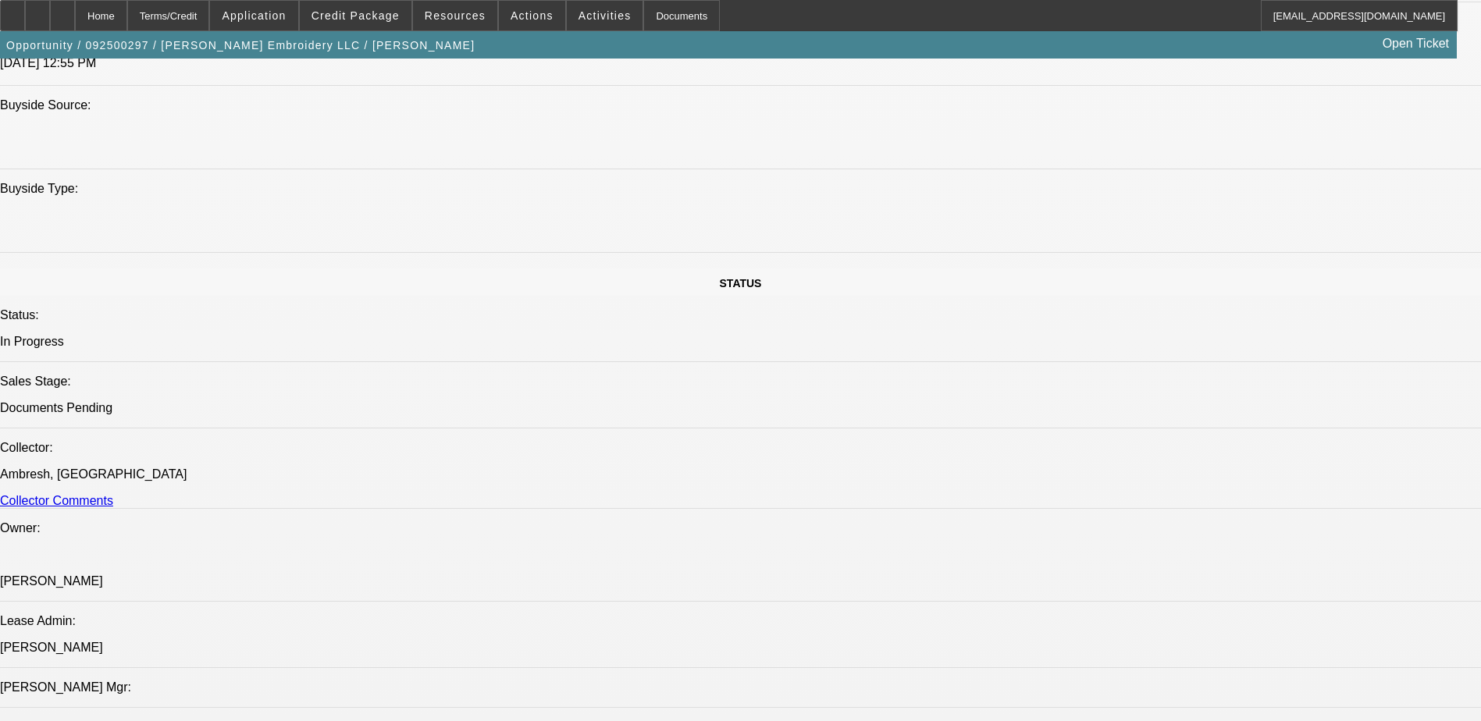
scroll to position [1327, 0]
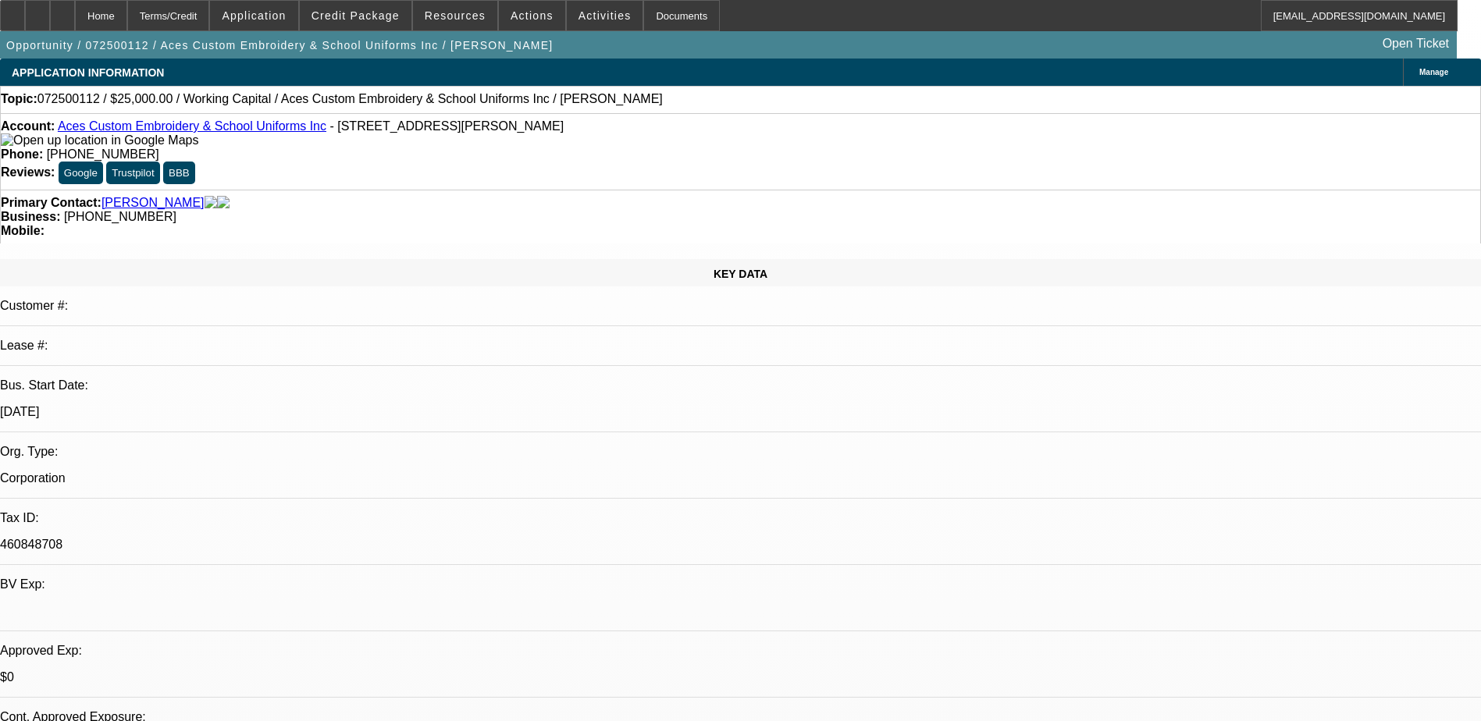
select select "0"
select select "2"
select select "0"
select select "6"
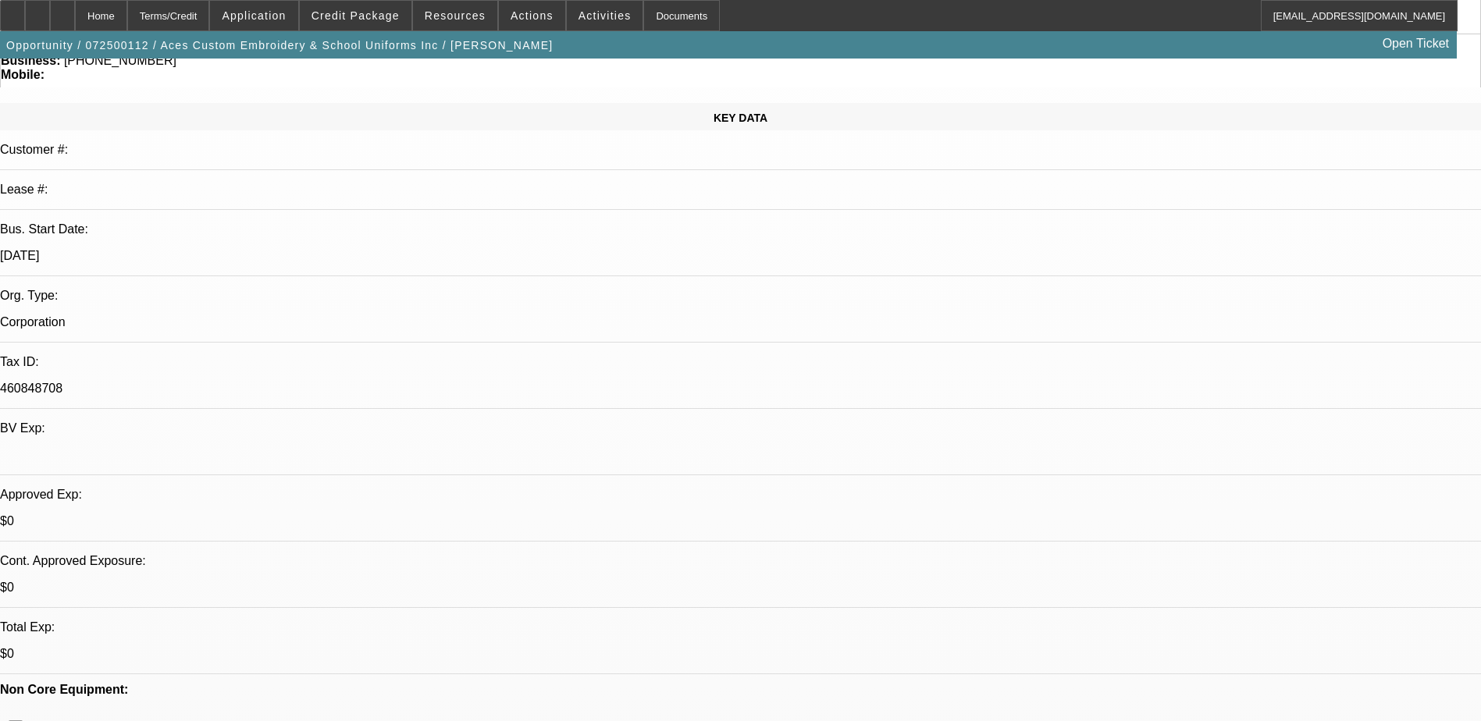
drag, startPoint x: 1372, startPoint y: 528, endPoint x: 1154, endPoint y: 550, distance: 218.9
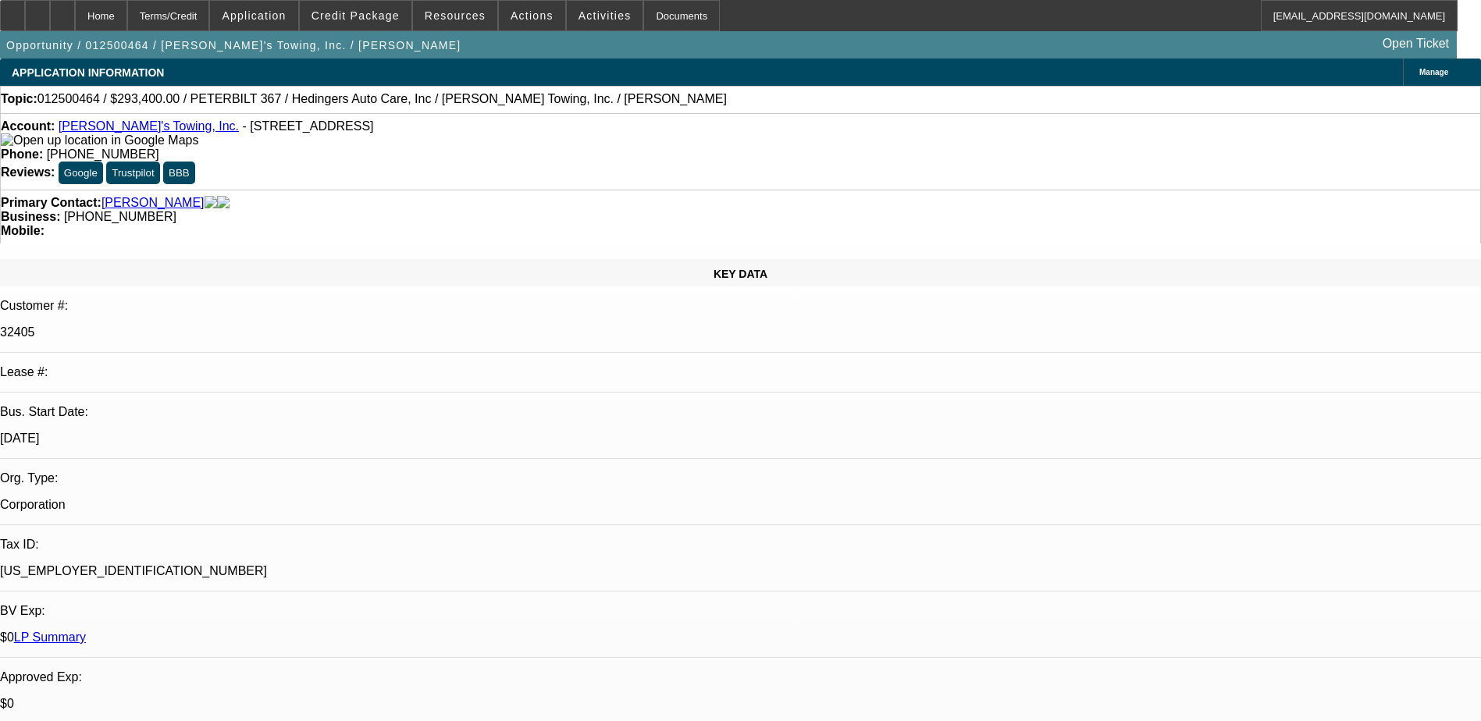
select select "0"
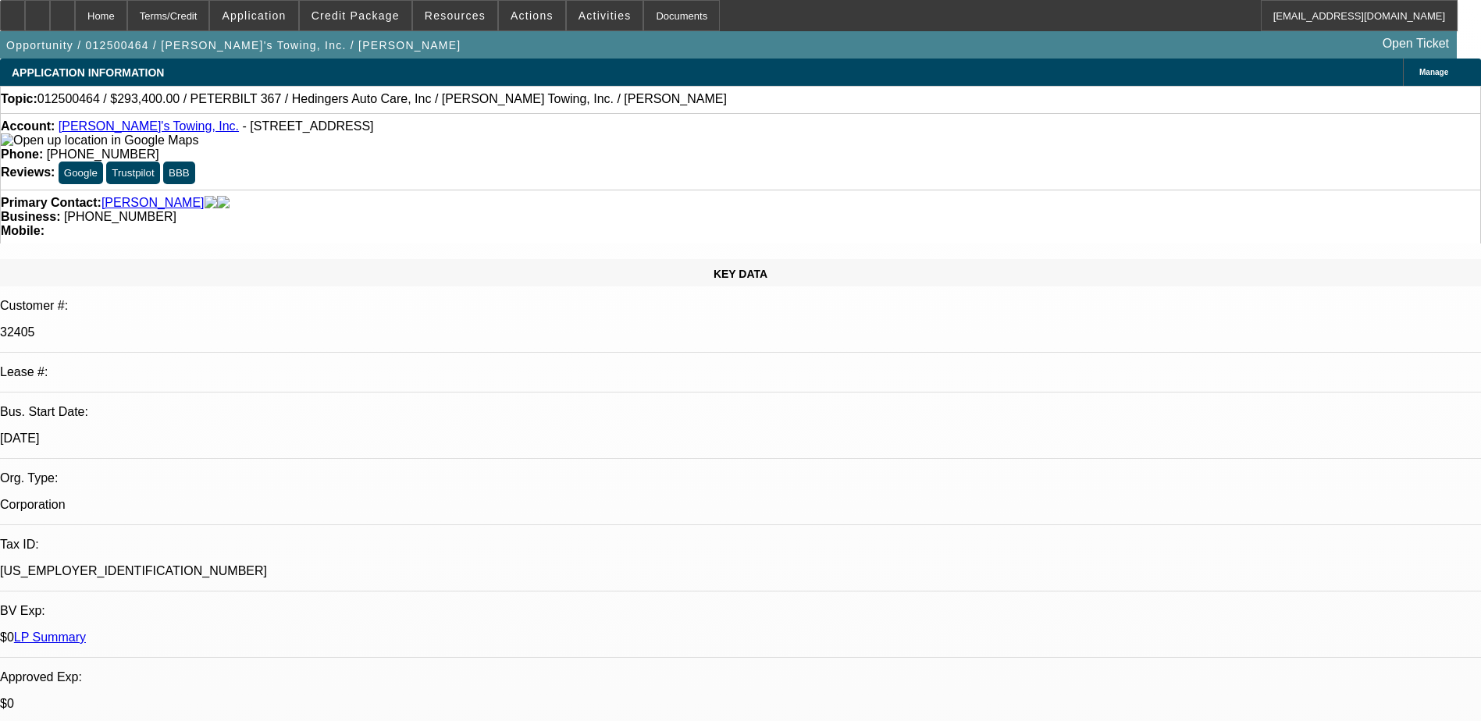
select select "0"
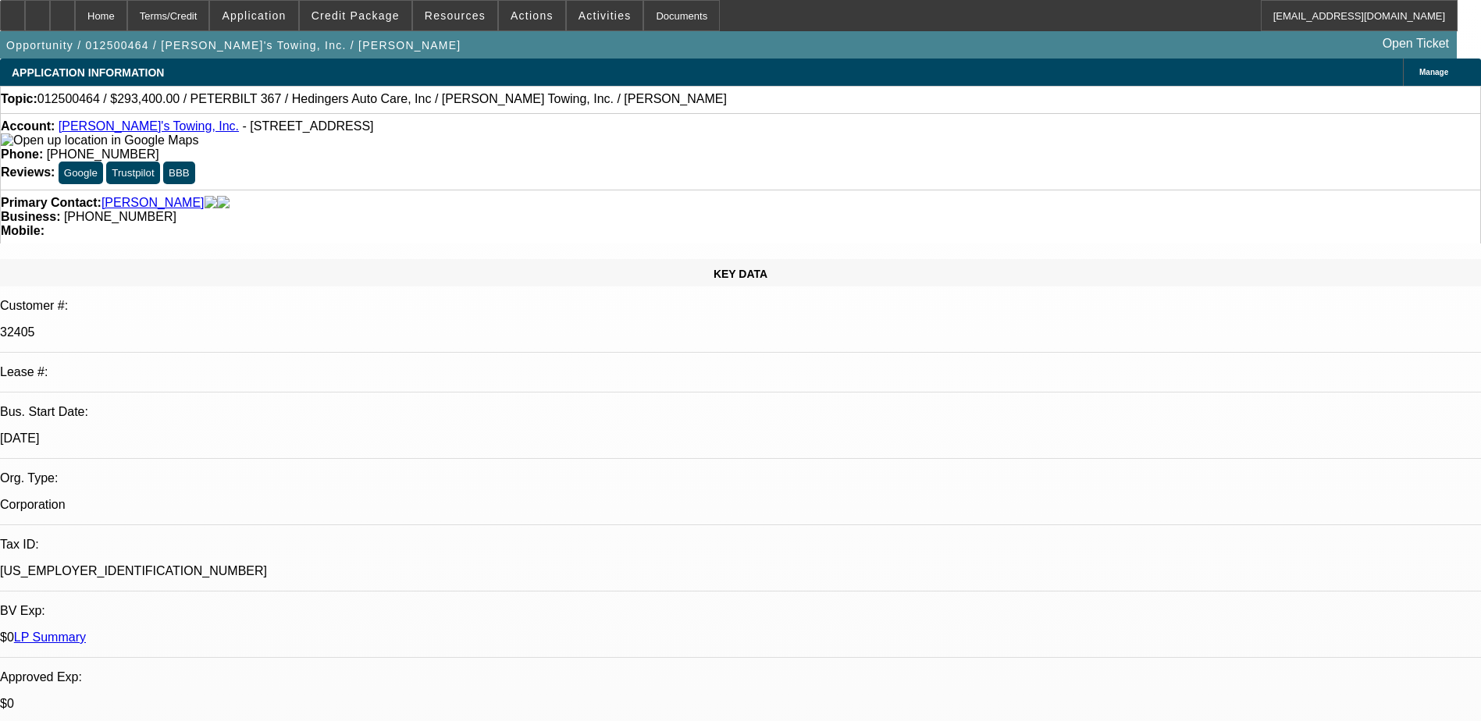
select select "0"
select select "1"
select select "2"
select select "6"
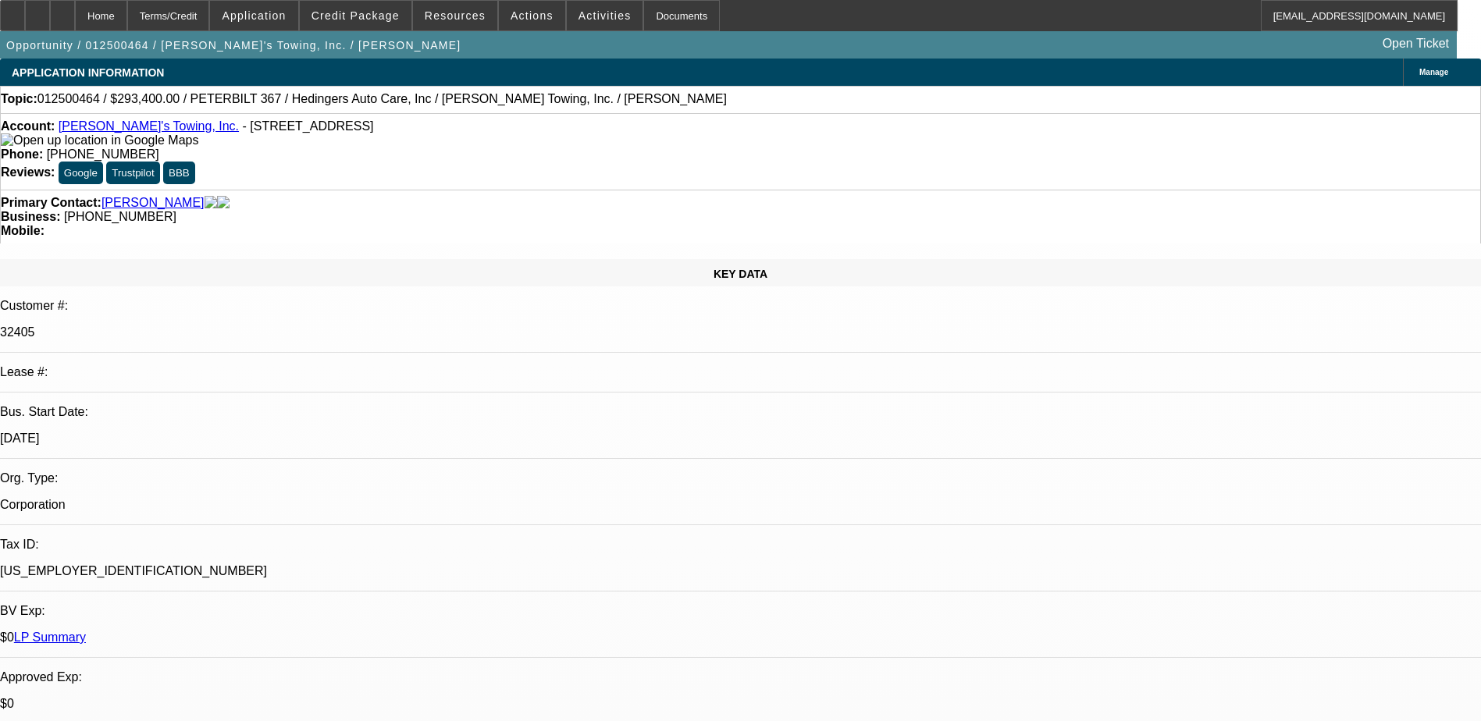
select select "1"
select select "2"
select select "6"
select select "1"
select select "2"
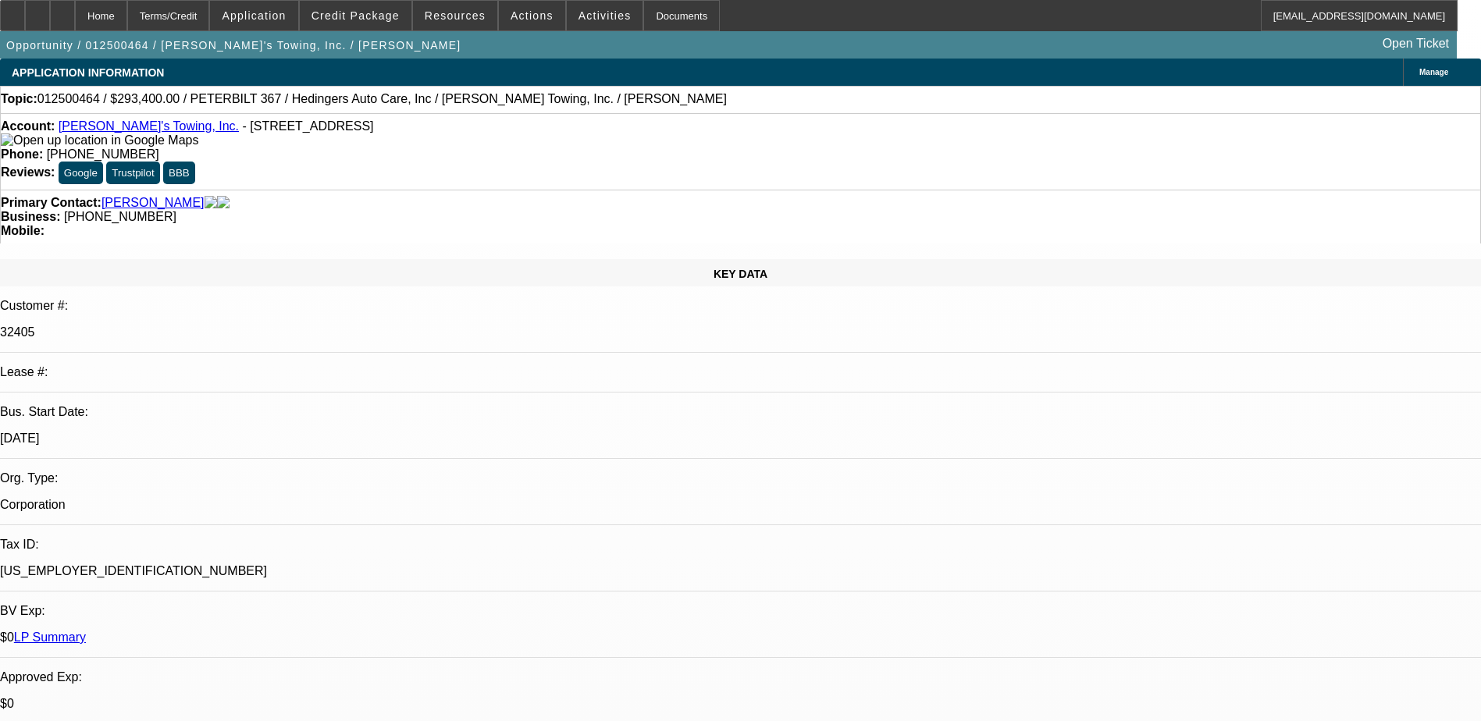
select select "6"
select select "1"
select select "2"
select select "6"
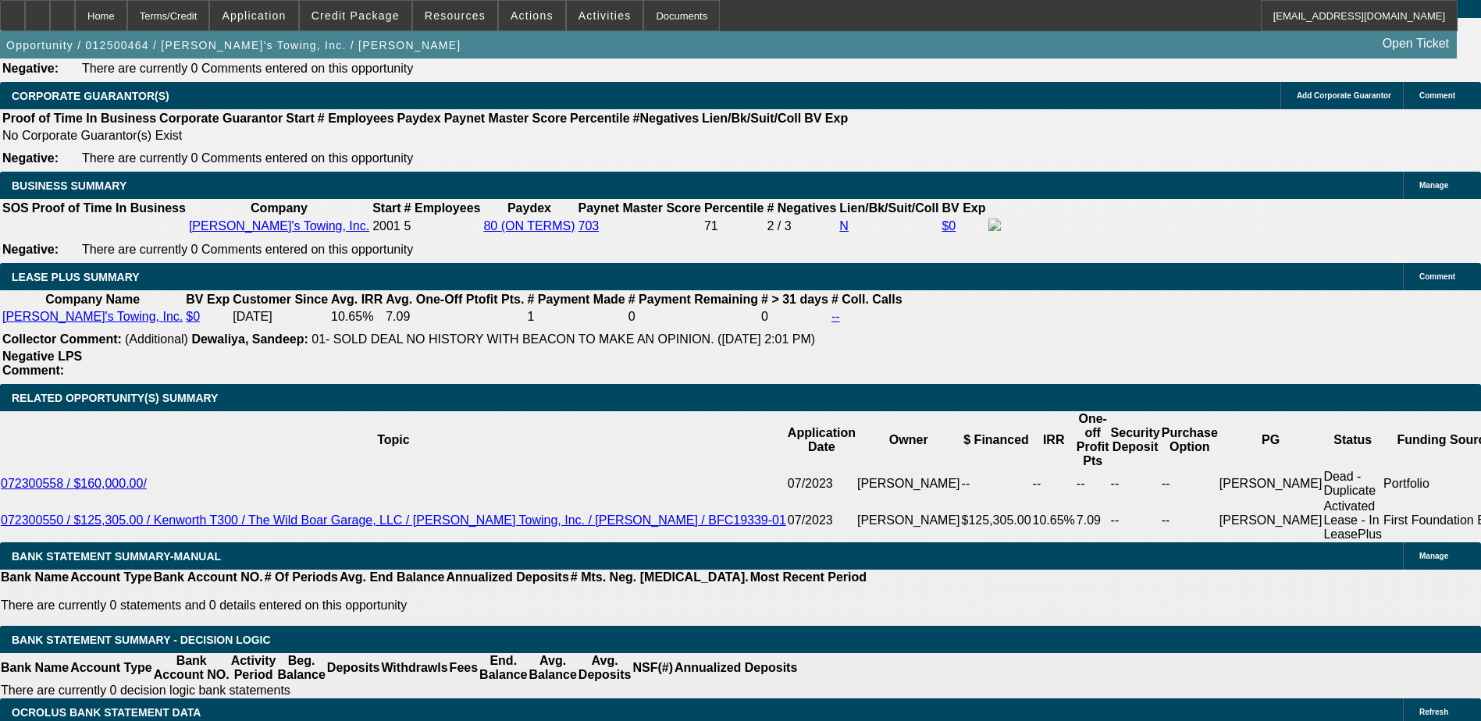
scroll to position [2342, 0]
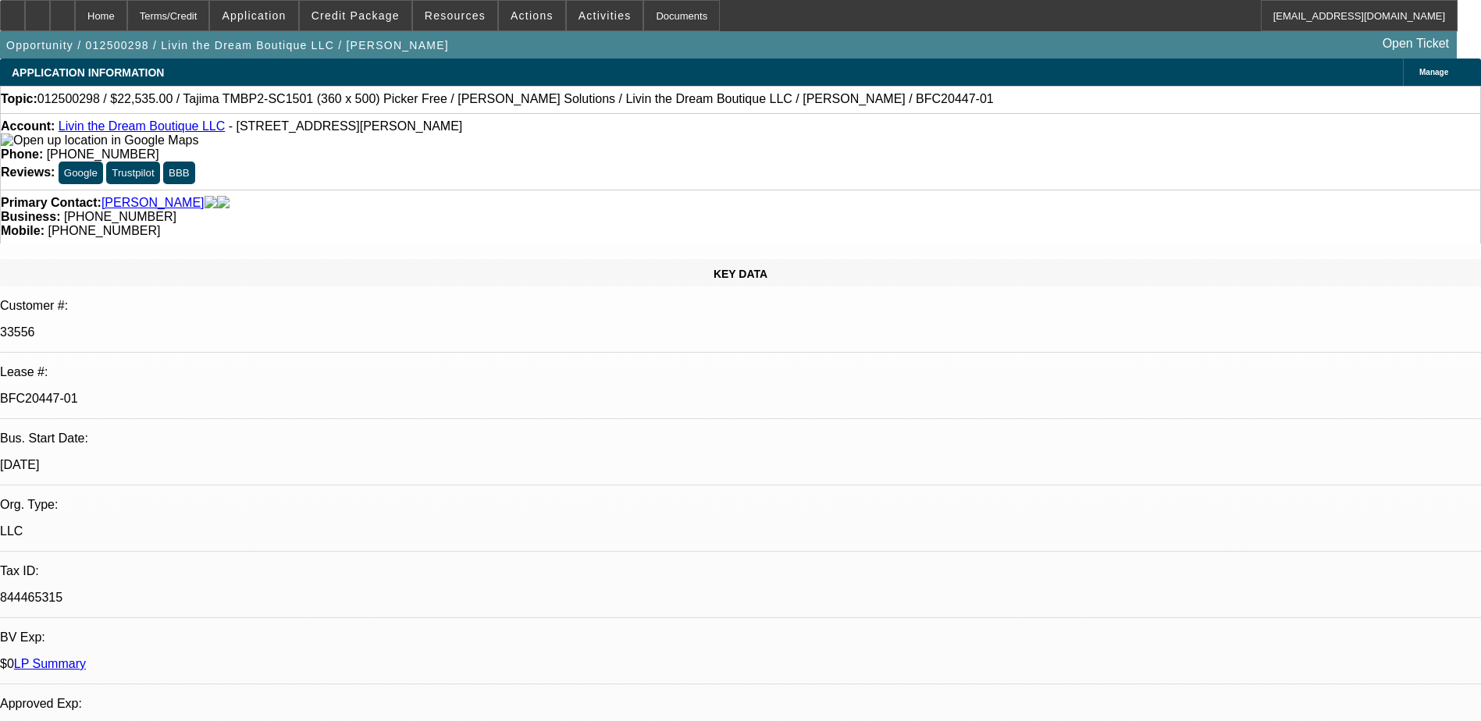
select select "0"
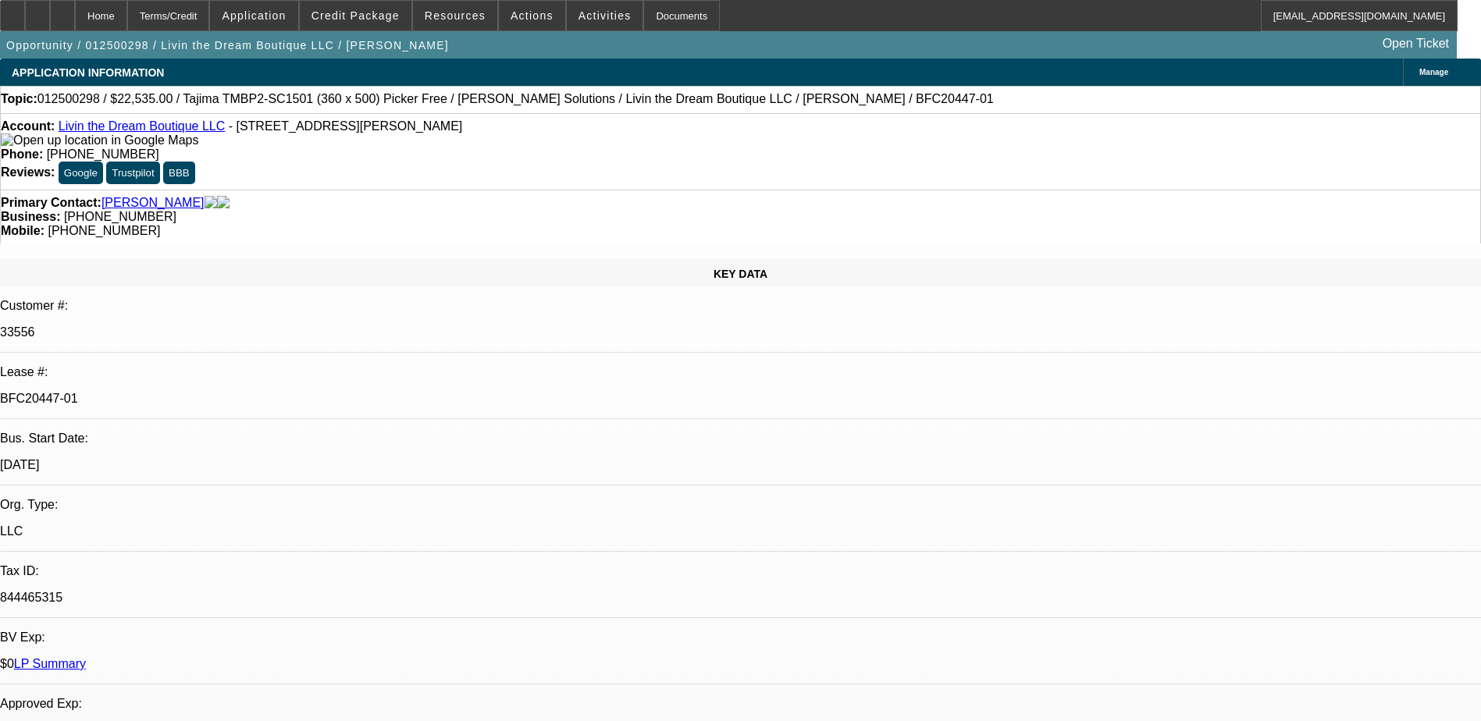
select select "0"
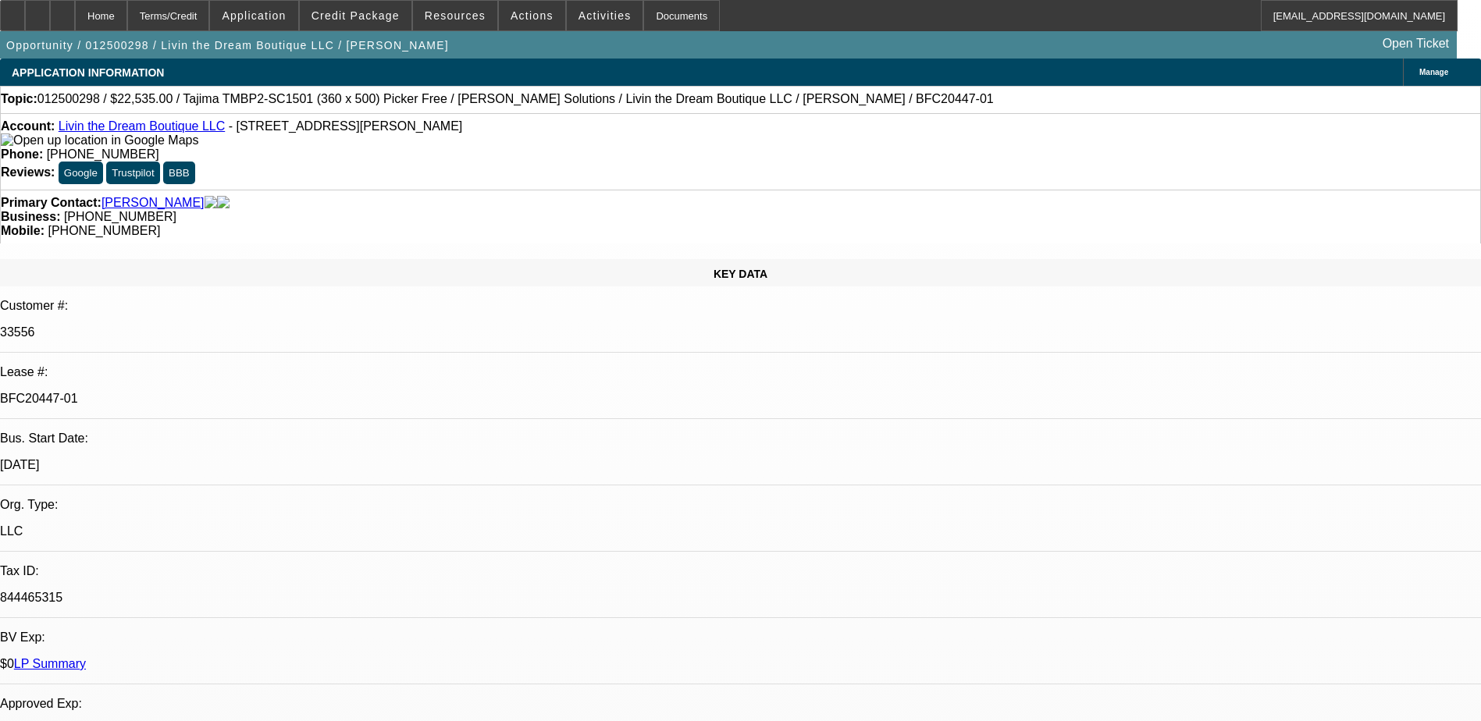
select select "0"
select select "1"
select select "6"
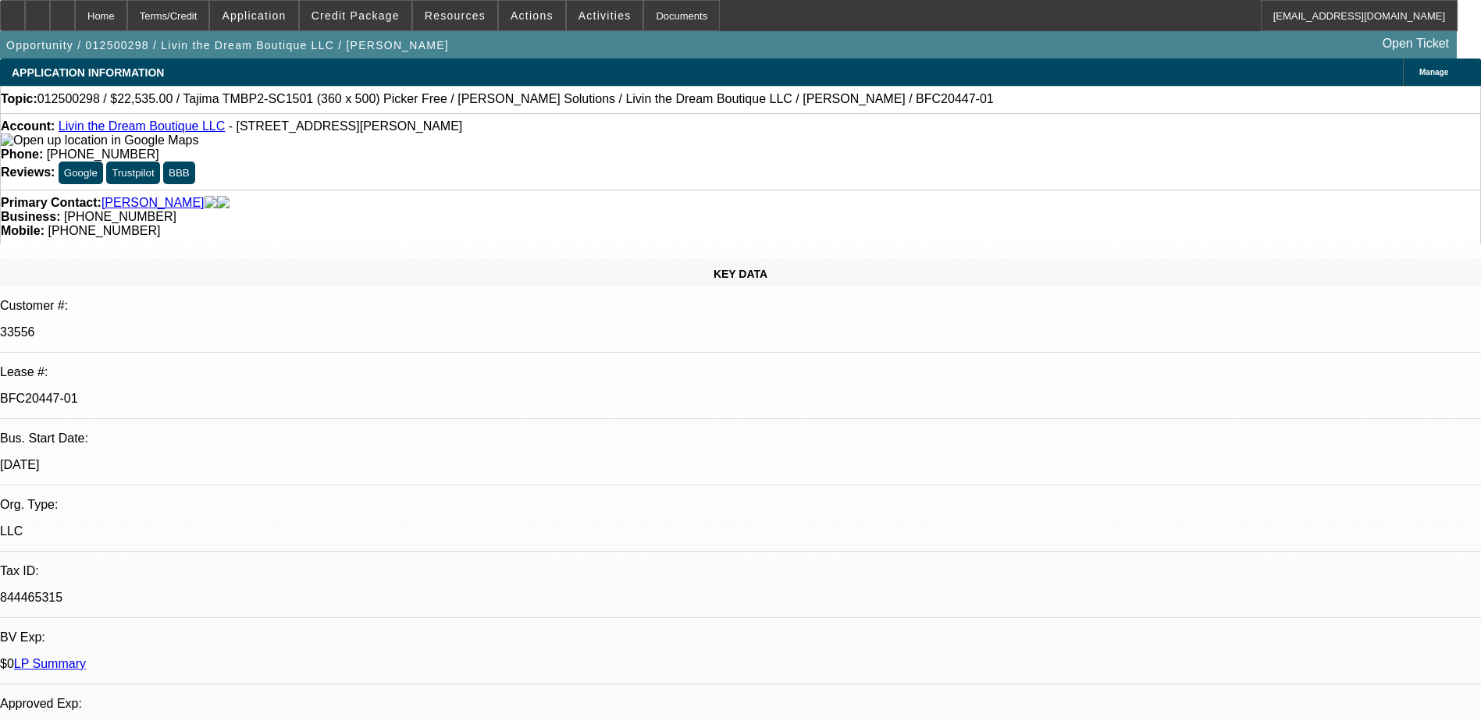
select select "1"
select select "6"
select select "1"
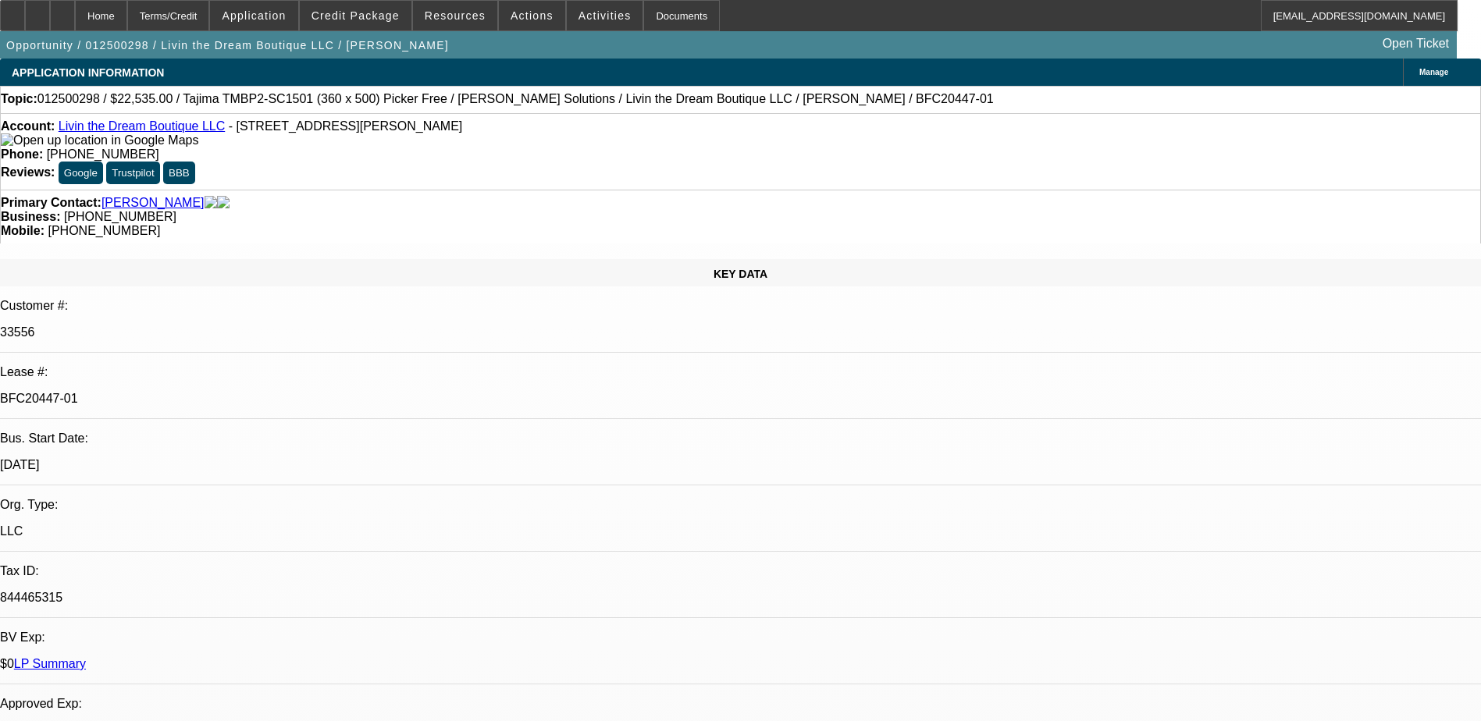
select select "6"
select select "1"
select select "6"
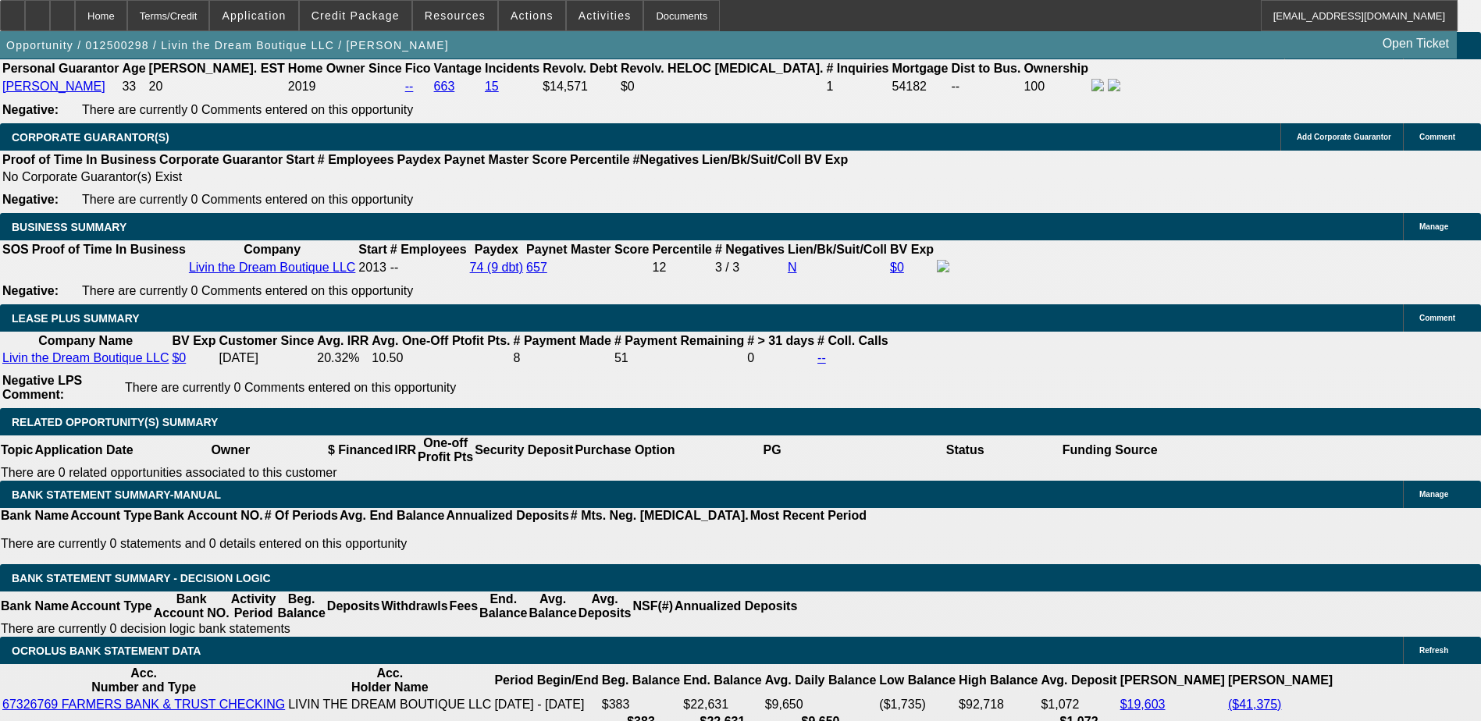
scroll to position [2342, 0]
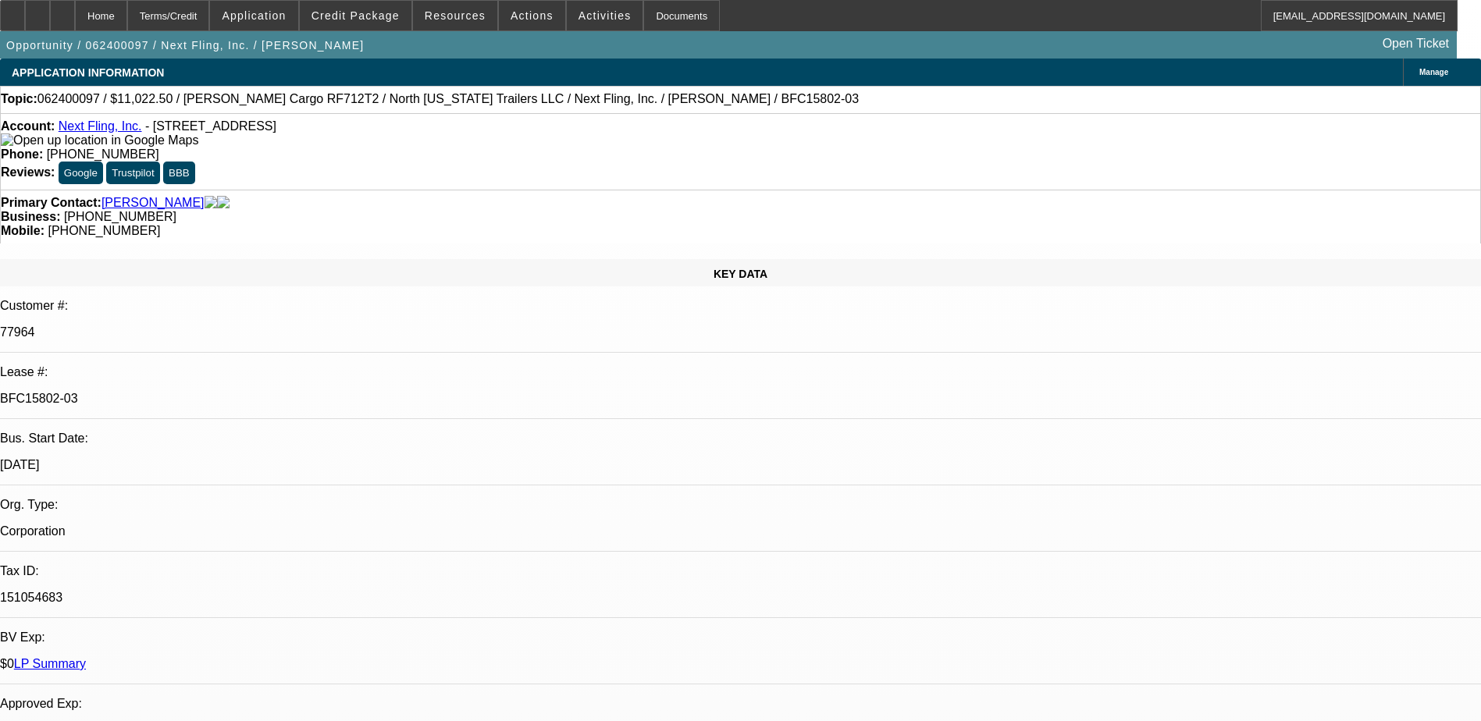
select select "0"
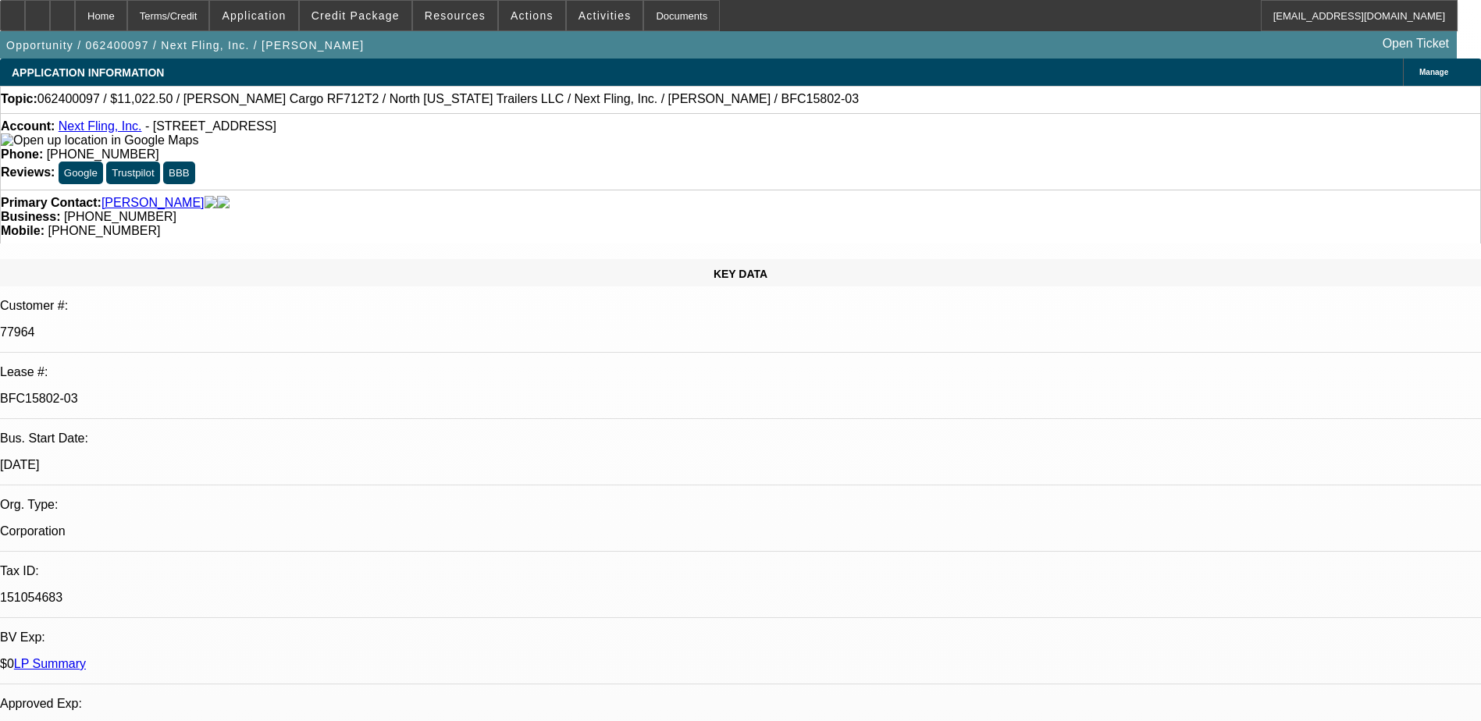
select select "0"
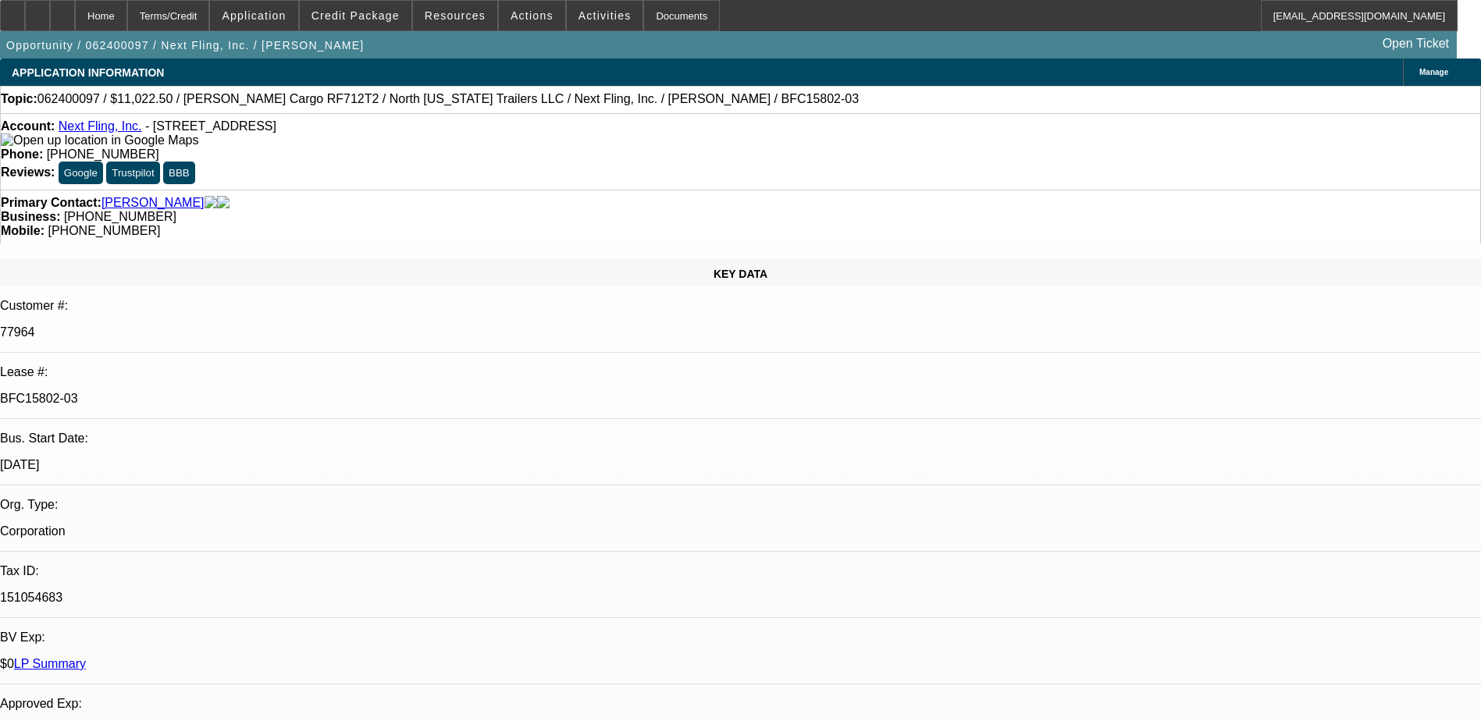
select select "0"
select select "1"
select select "6"
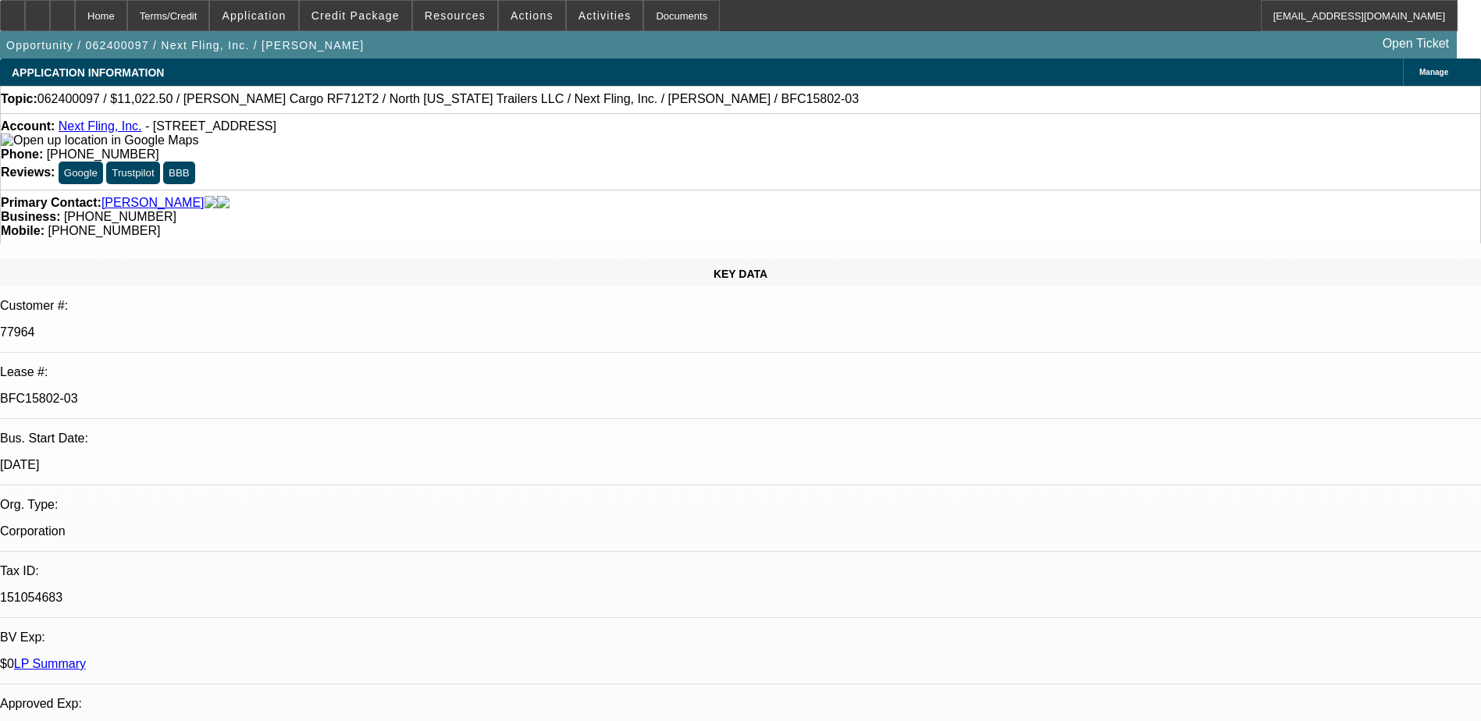
select select "1"
select select "6"
select select "1"
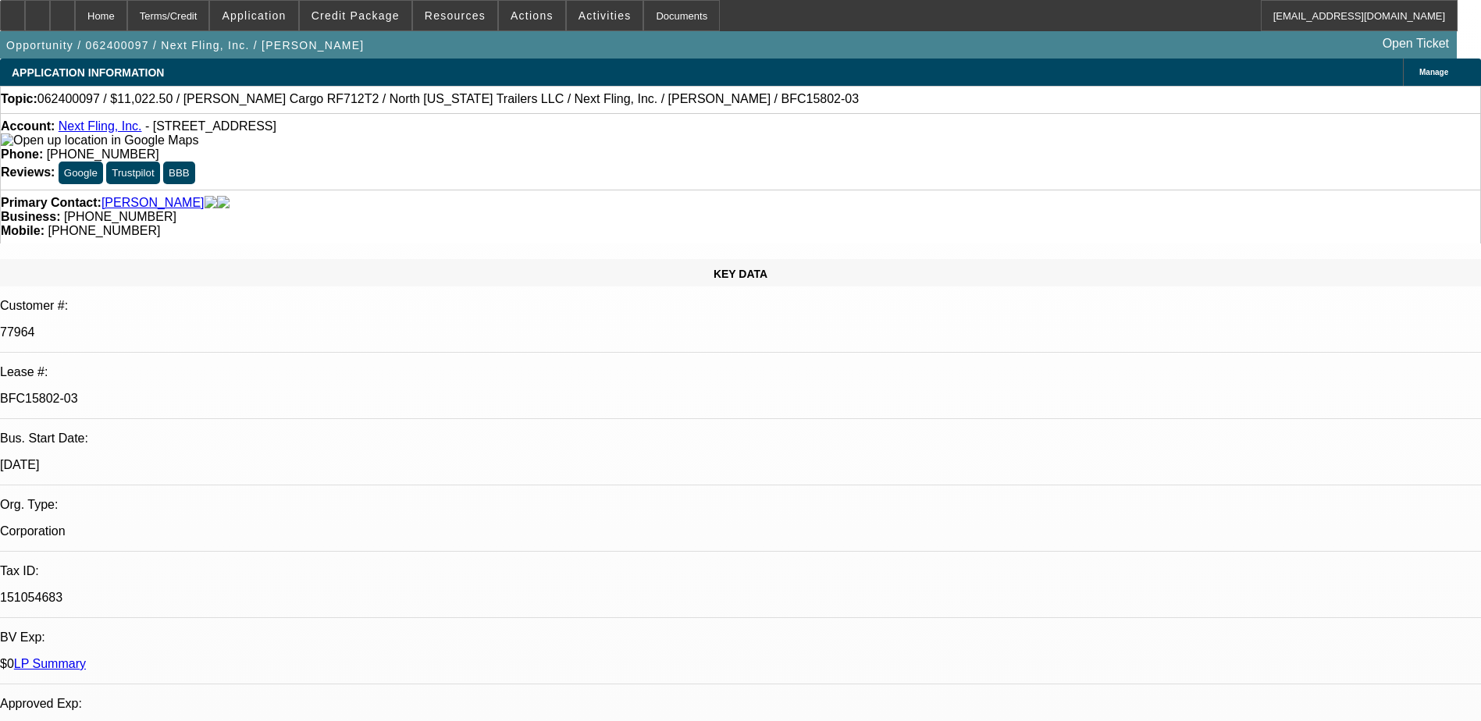
select select "6"
select select "1"
select select "6"
